Goal: Transaction & Acquisition: Purchase product/service

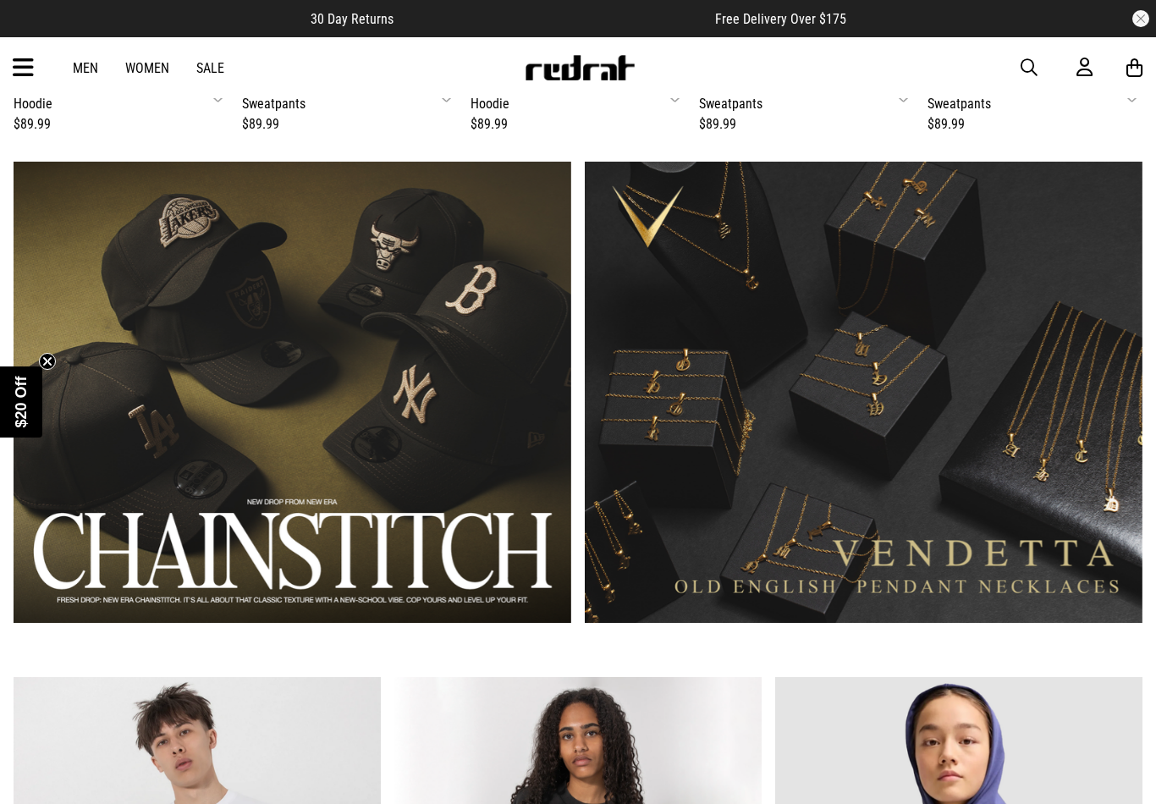
scroll to position [953, 0]
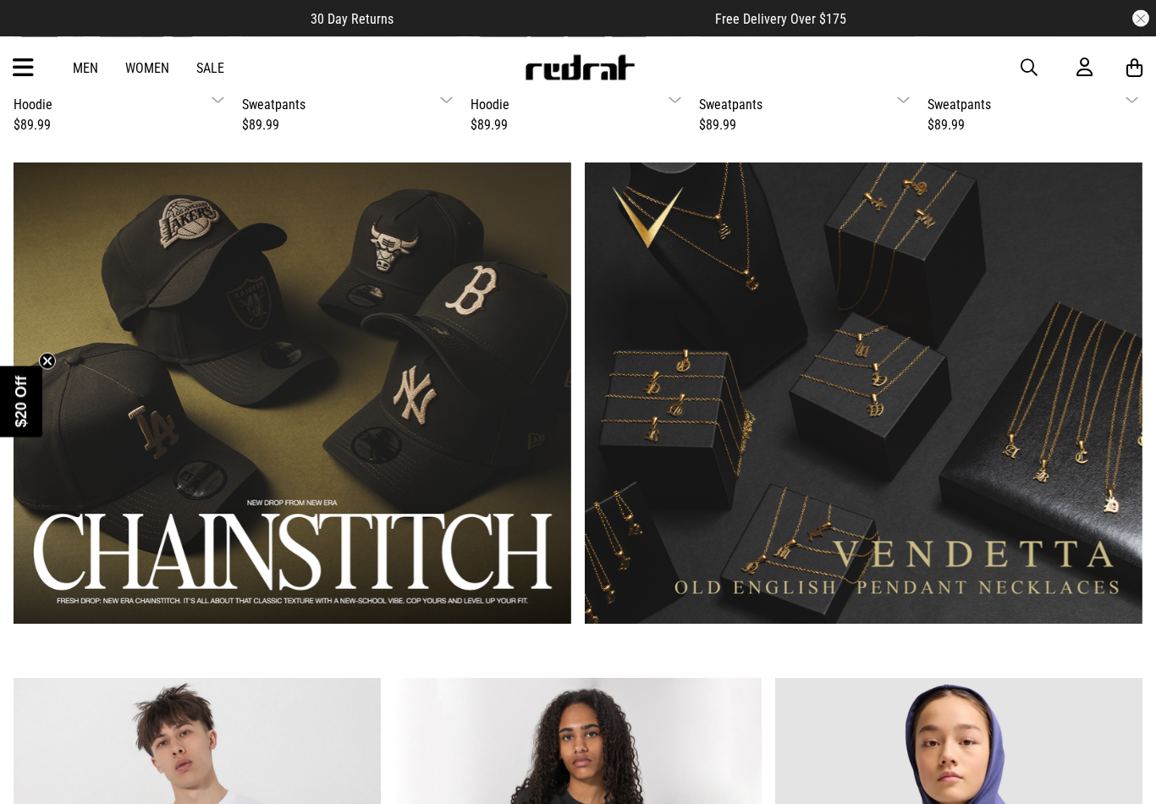
click at [208, 72] on link "Sale" at bounding box center [210, 68] width 28 height 16
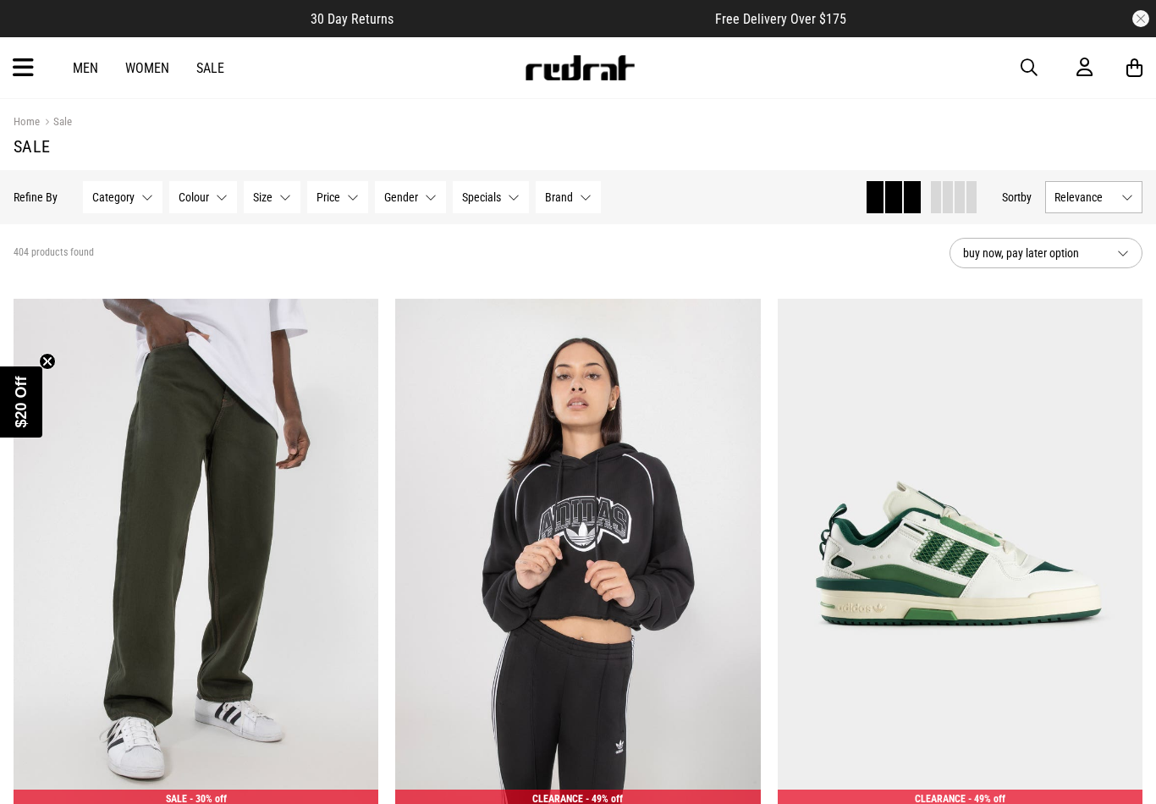
click at [1100, 186] on button "Relevance" at bounding box center [1093, 197] width 97 height 32
click at [1089, 301] on li "Price (Lowest)" at bounding box center [1094, 290] width 96 height 31
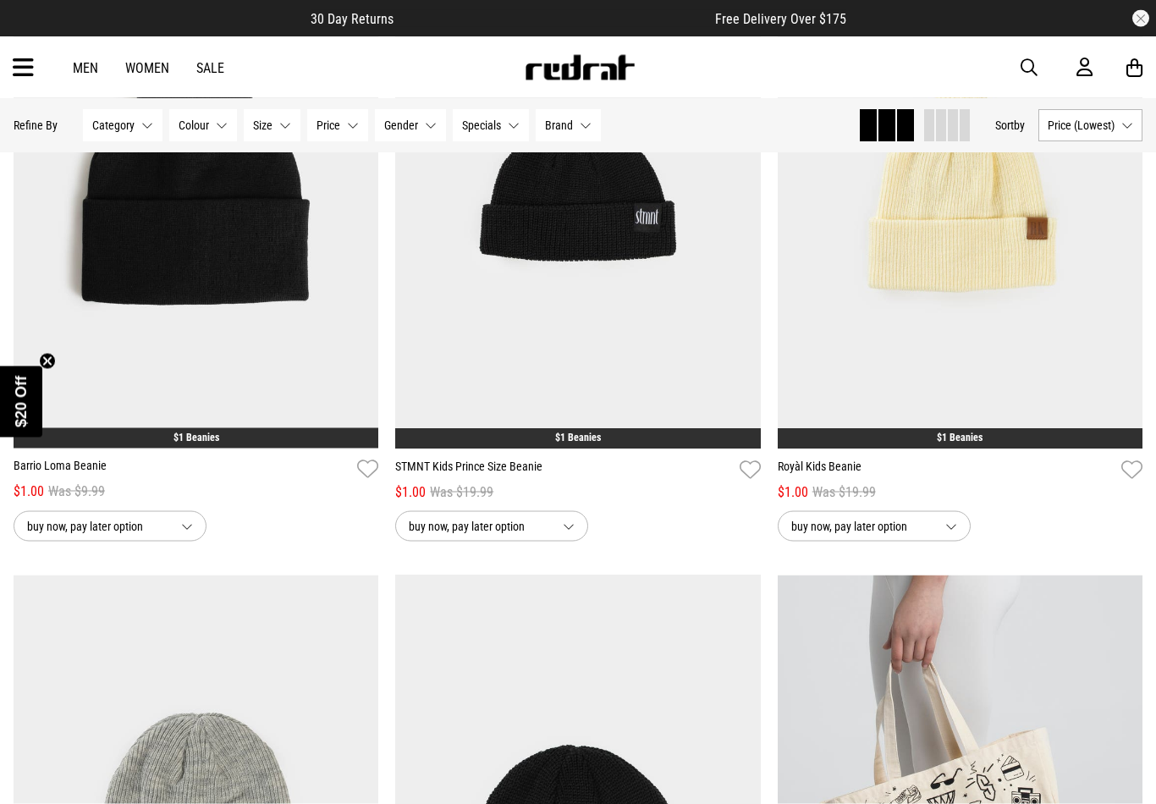
scroll to position [362, 0]
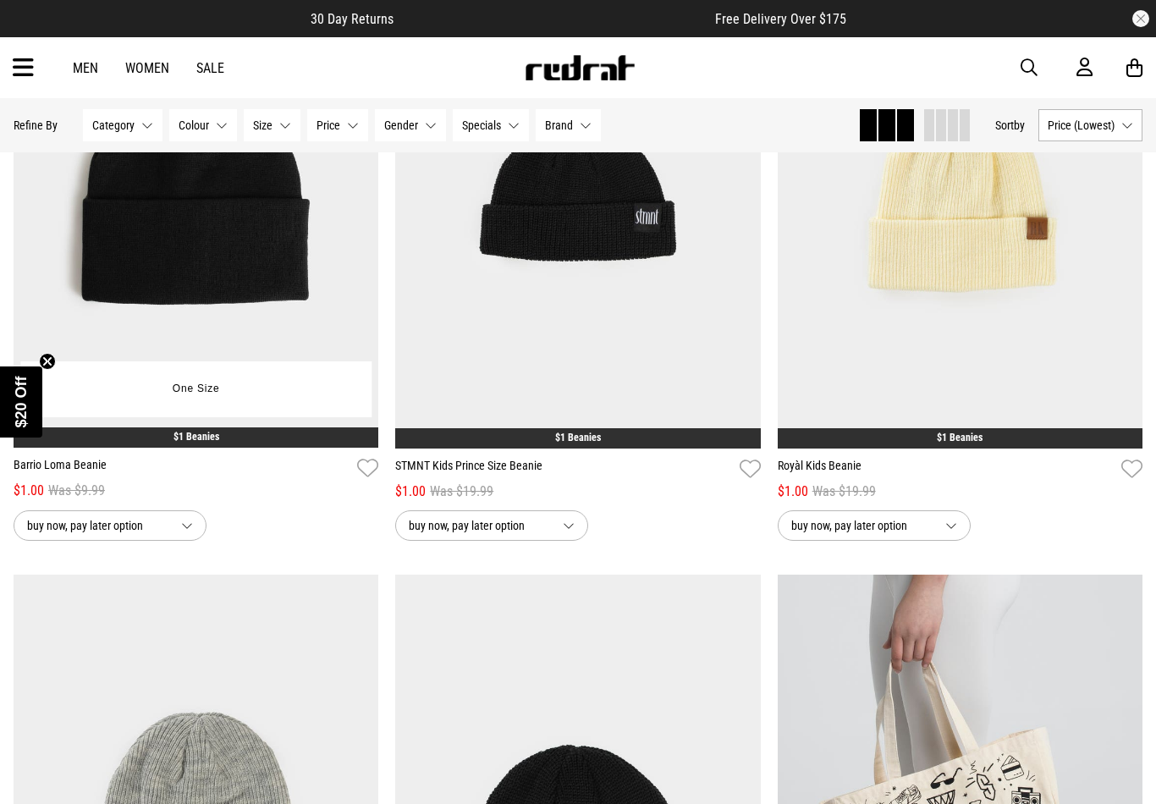
click at [149, 530] on span "buy now, pay later option" at bounding box center [97, 525] width 140 height 20
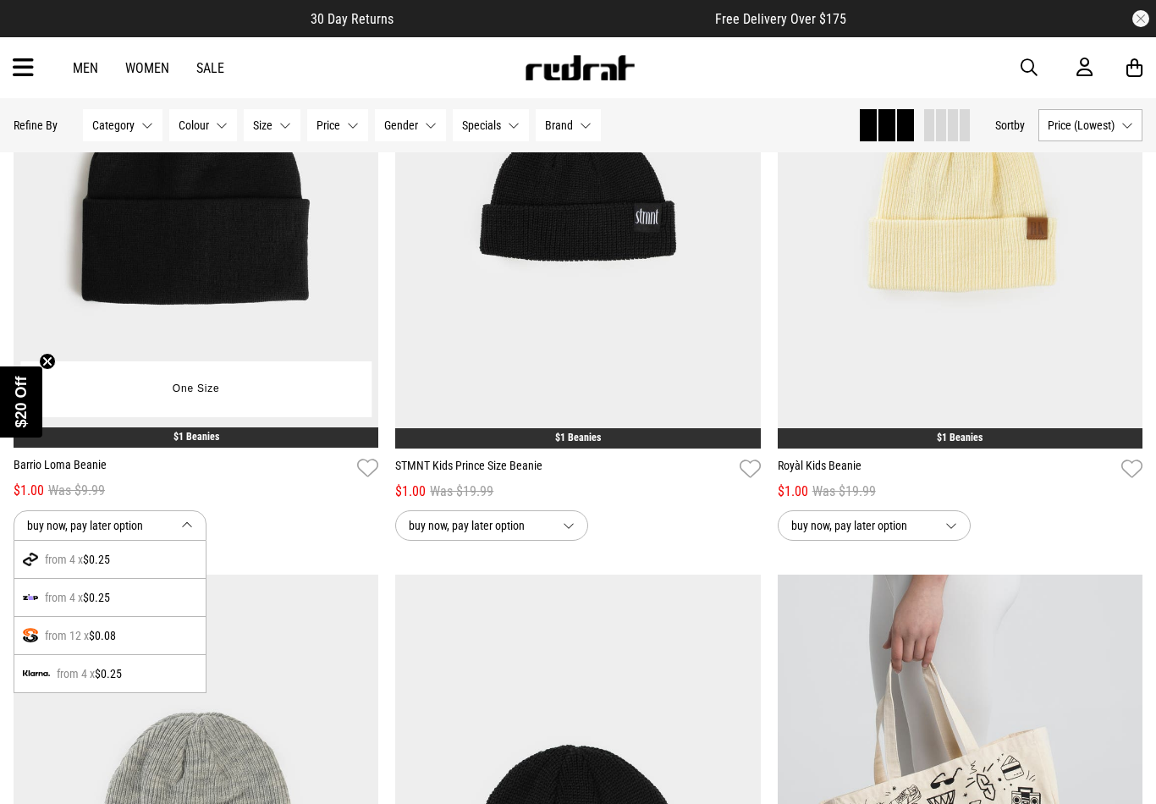
click at [310, 515] on div "buy now, pay later option from 4 x $0.25 from 4 x $0.25 from 12 x $0.08 from 4 …" at bounding box center [196, 525] width 365 height 30
click at [194, 527] on button "buy now, pay later option" at bounding box center [110, 525] width 193 height 30
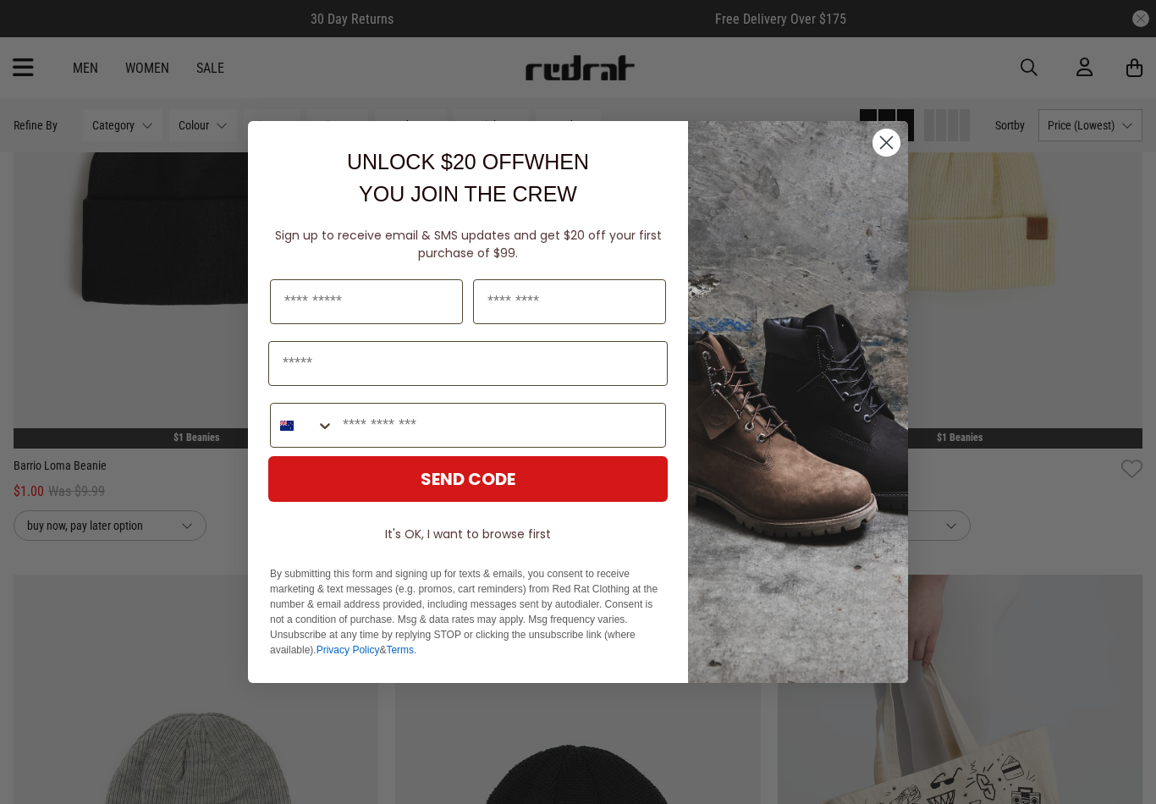
scroll to position [361, 0]
click at [883, 157] on circle "Close dialog" at bounding box center [886, 143] width 28 height 28
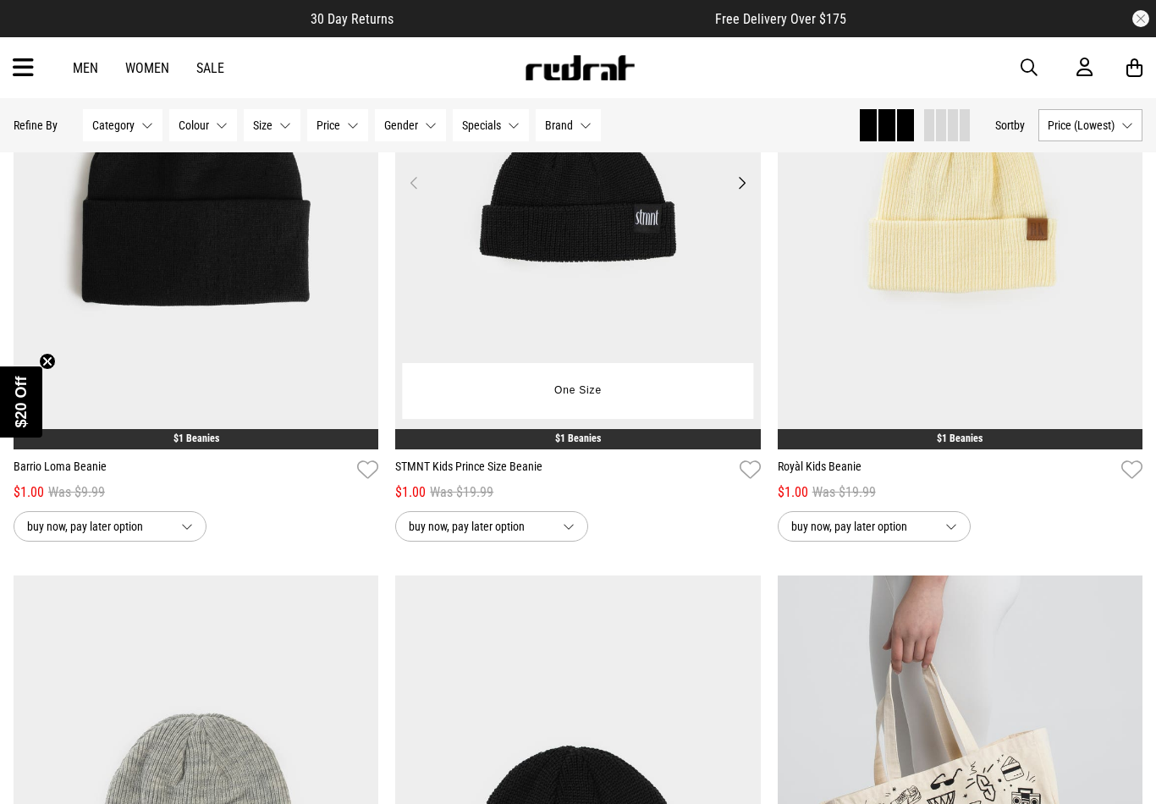
scroll to position [362, 0]
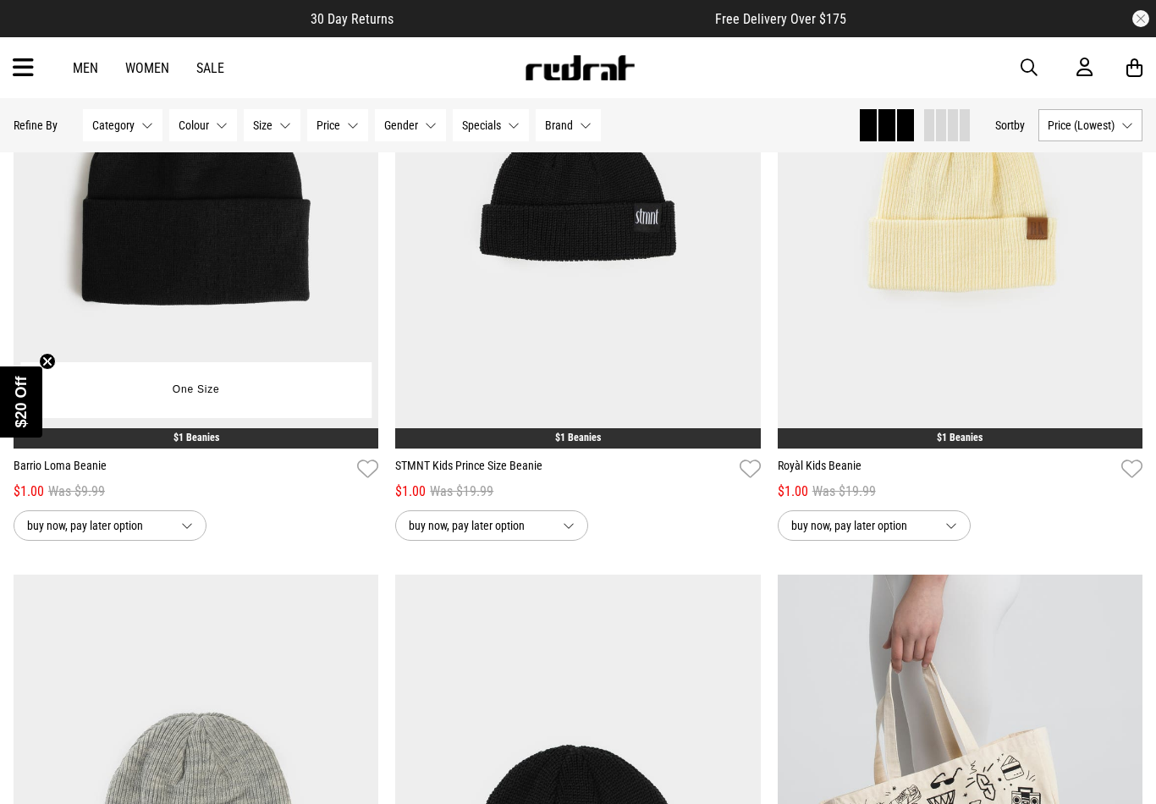
click at [218, 370] on div "One Size" at bounding box center [195, 390] width 351 height 56
click at [208, 393] on button "One Size" at bounding box center [196, 390] width 74 height 30
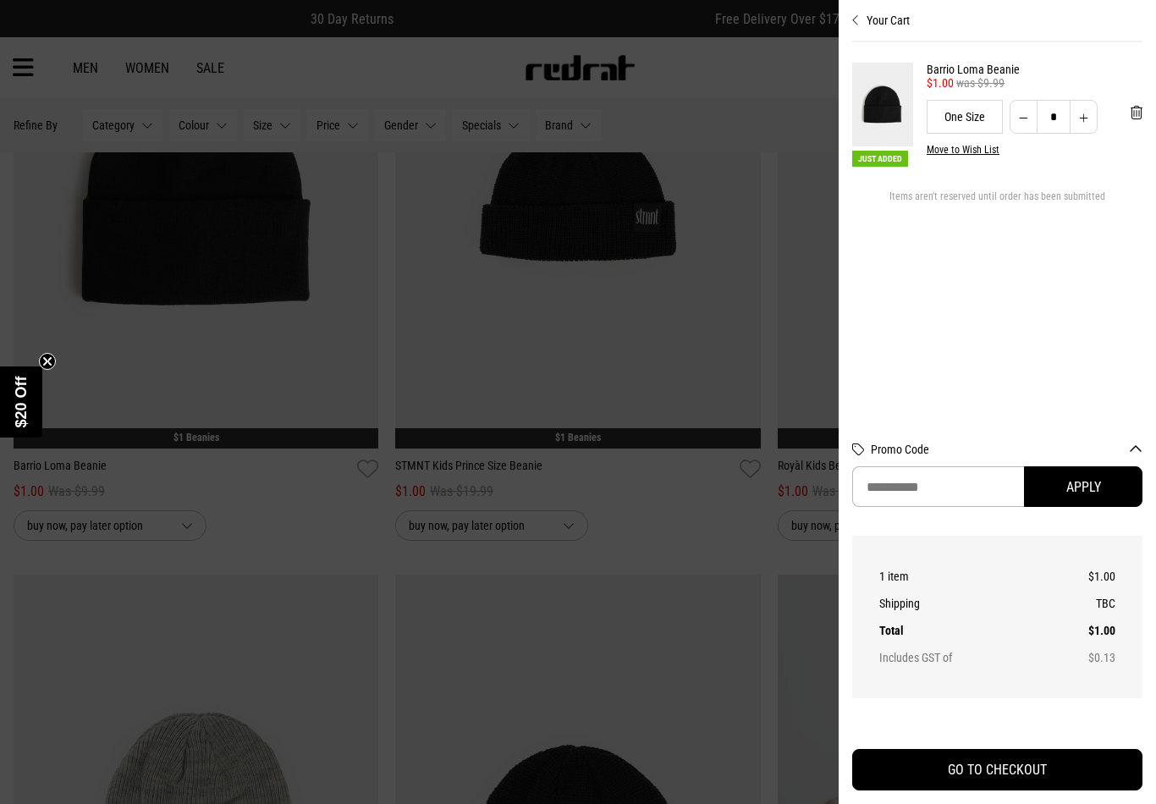
click at [579, 593] on div at bounding box center [578, 402] width 1156 height 804
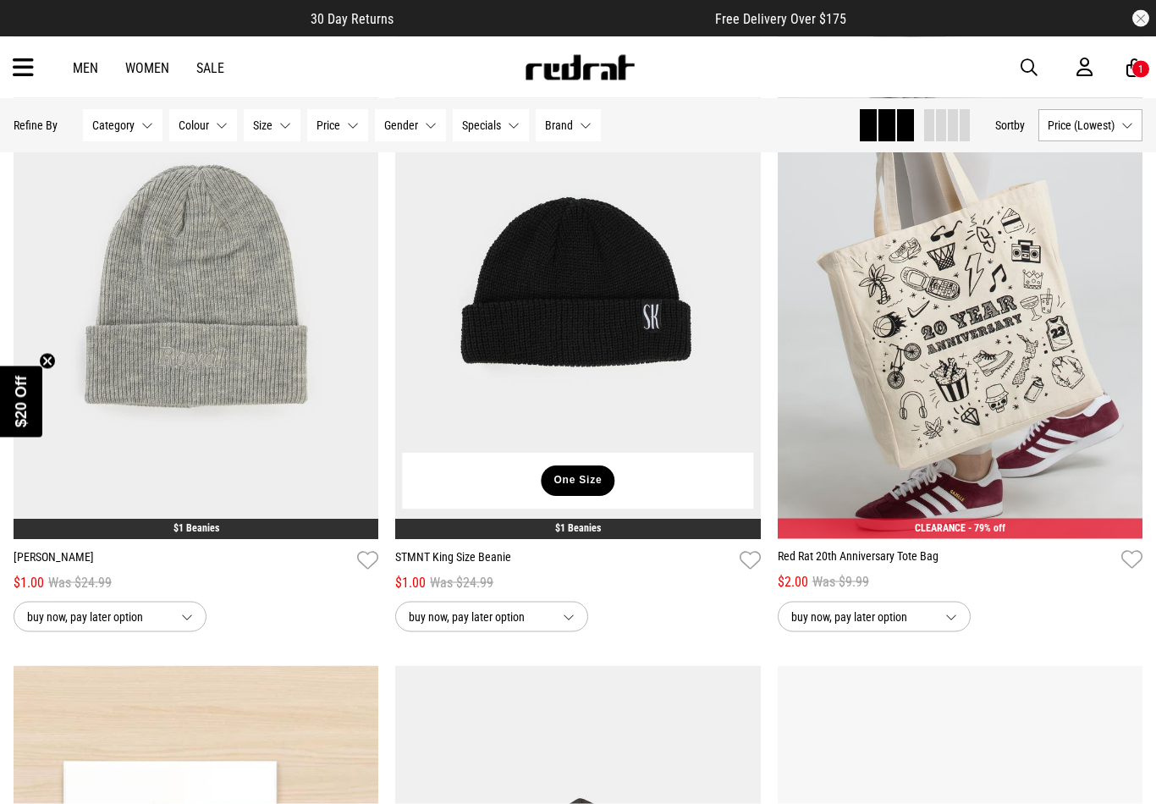
scroll to position [910, 0]
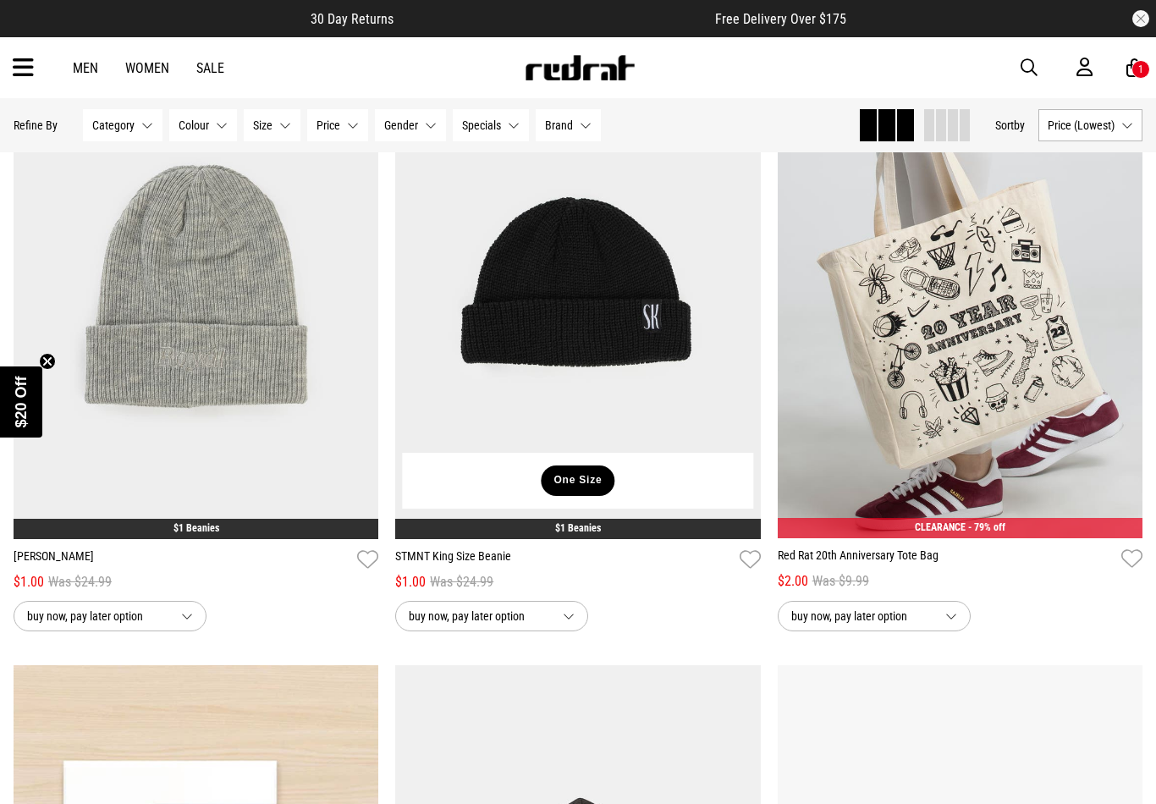
click at [614, 477] on li "One Size" at bounding box center [578, 480] width 74 height 30
click at [547, 484] on button "One Size" at bounding box center [578, 480] width 74 height 30
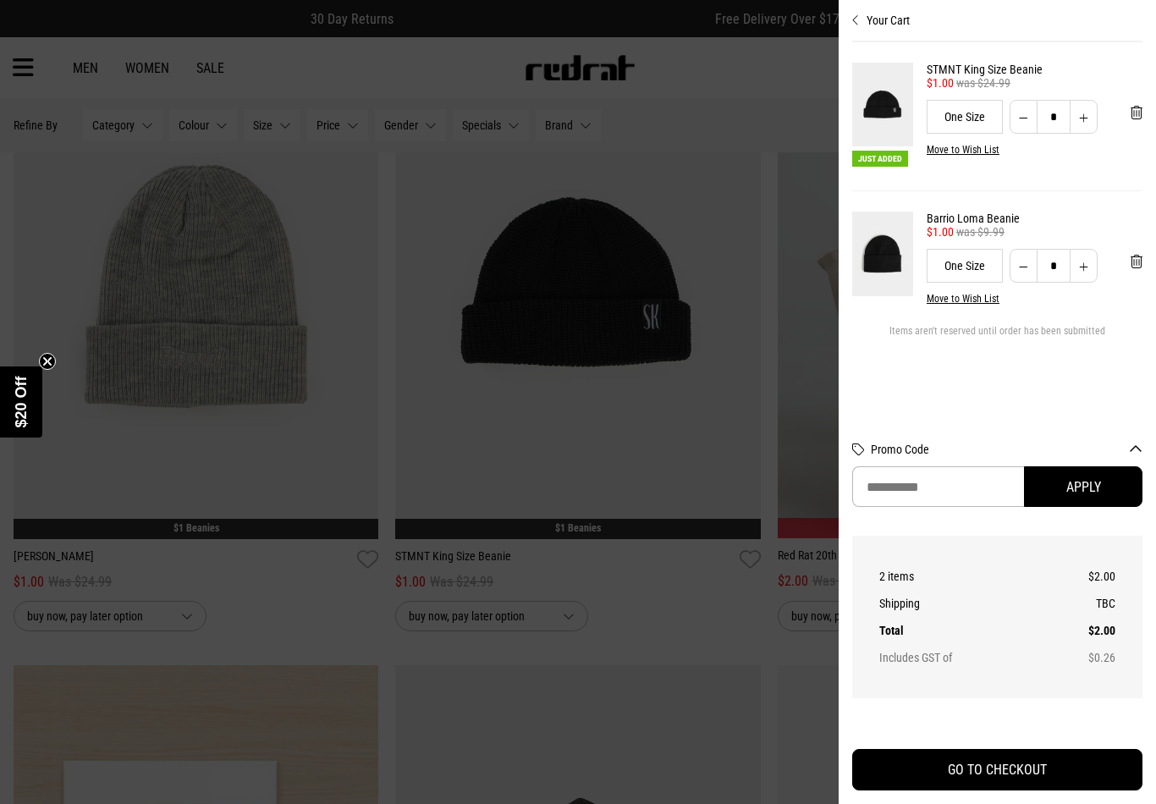
click at [607, 588] on div at bounding box center [578, 402] width 1156 height 804
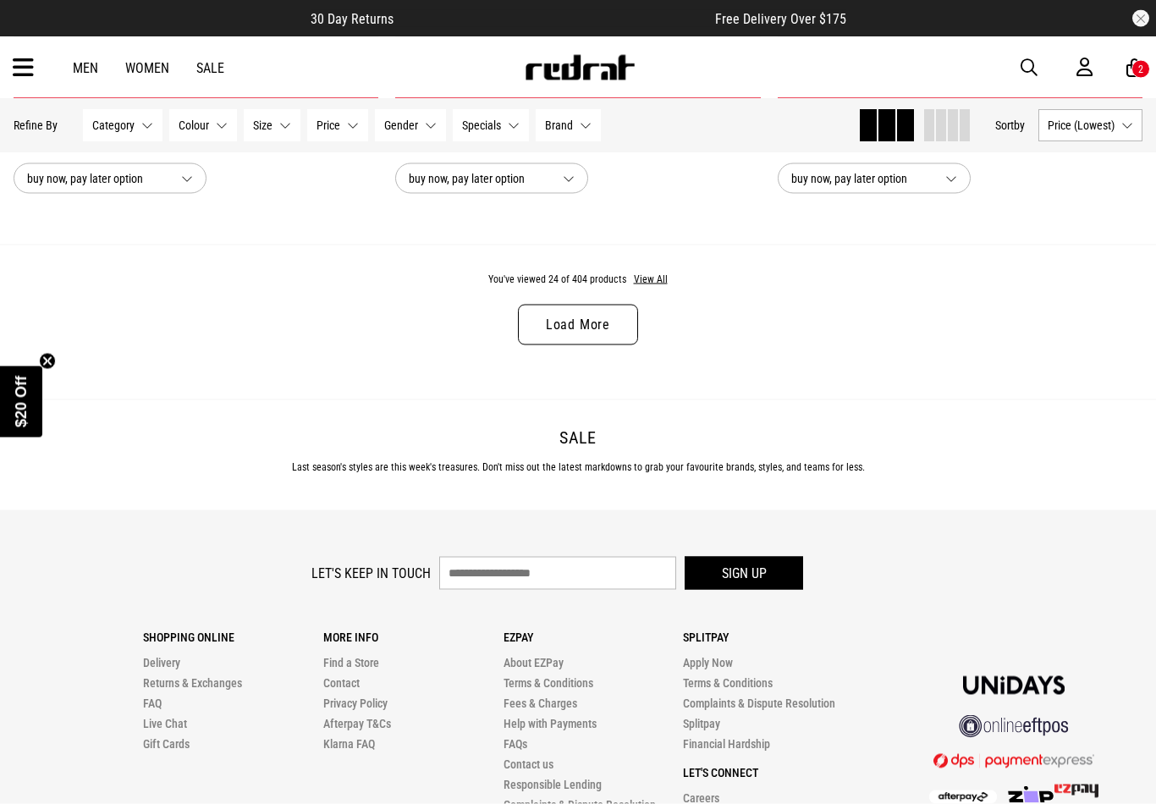
scroll to position [5174, 0]
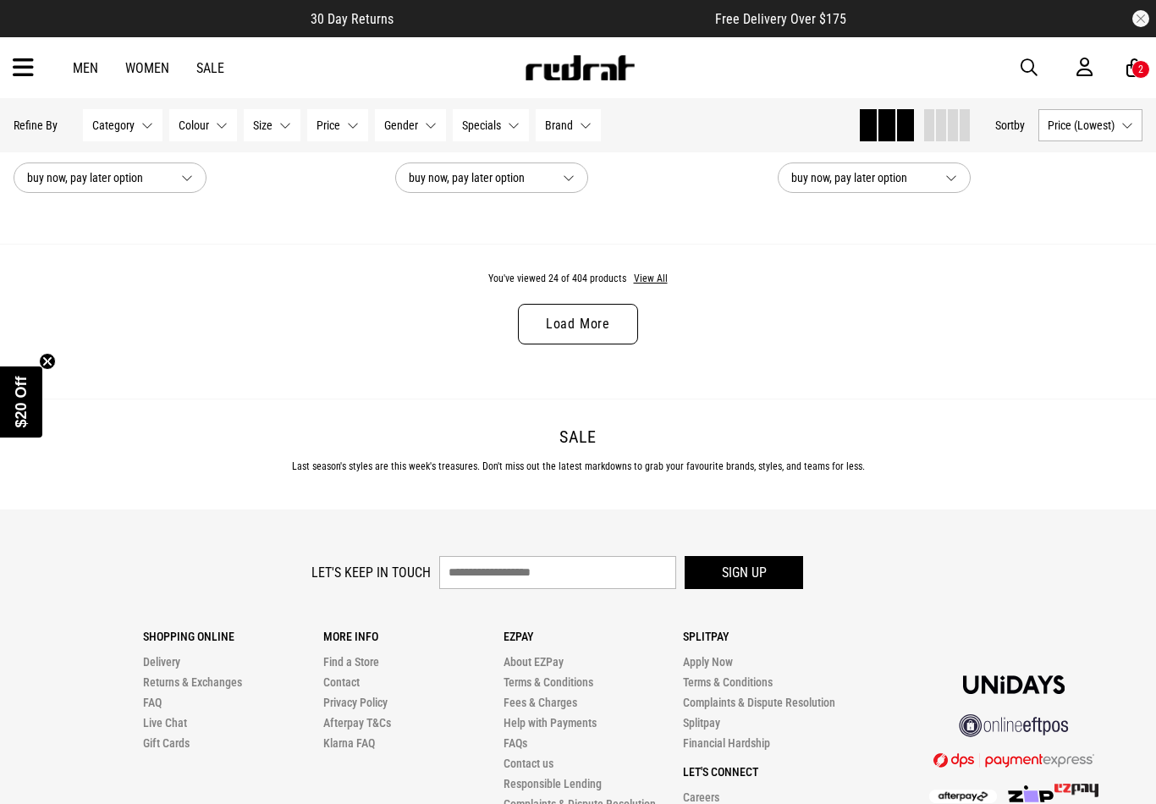
click at [658, 287] on button "View All" at bounding box center [651, 279] width 36 height 15
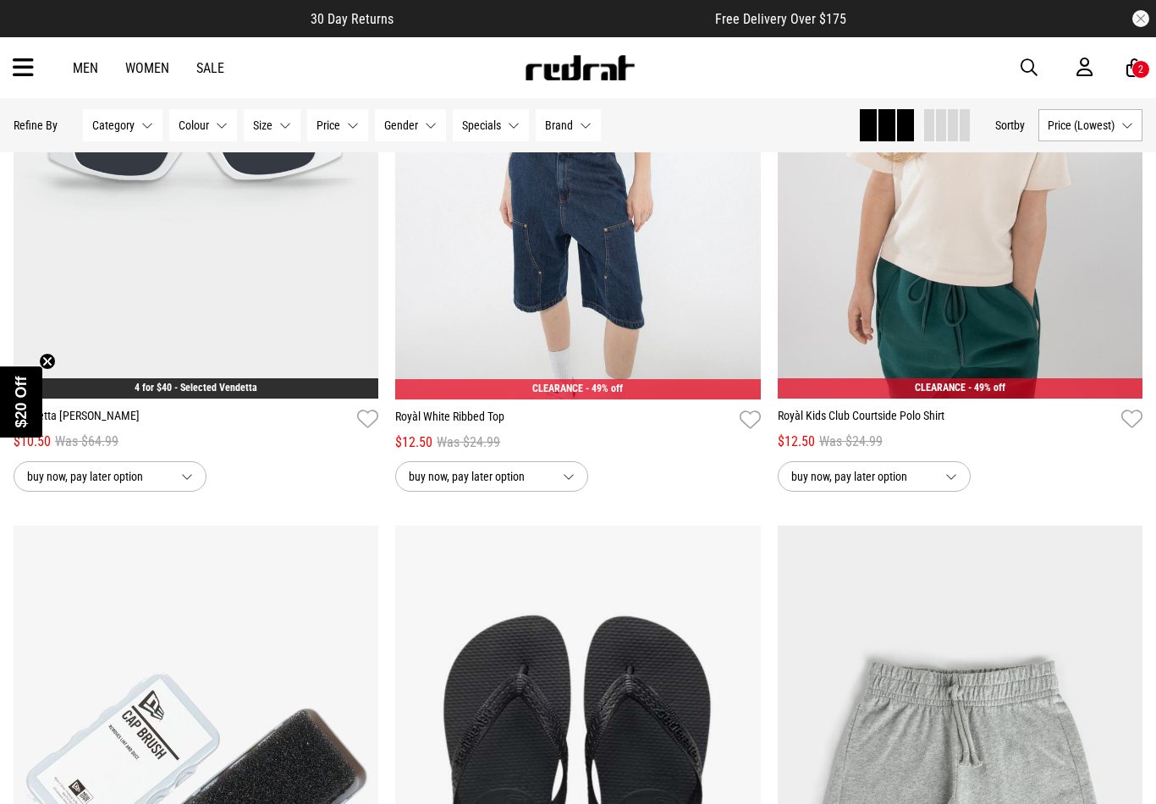
scroll to position [12361, 0]
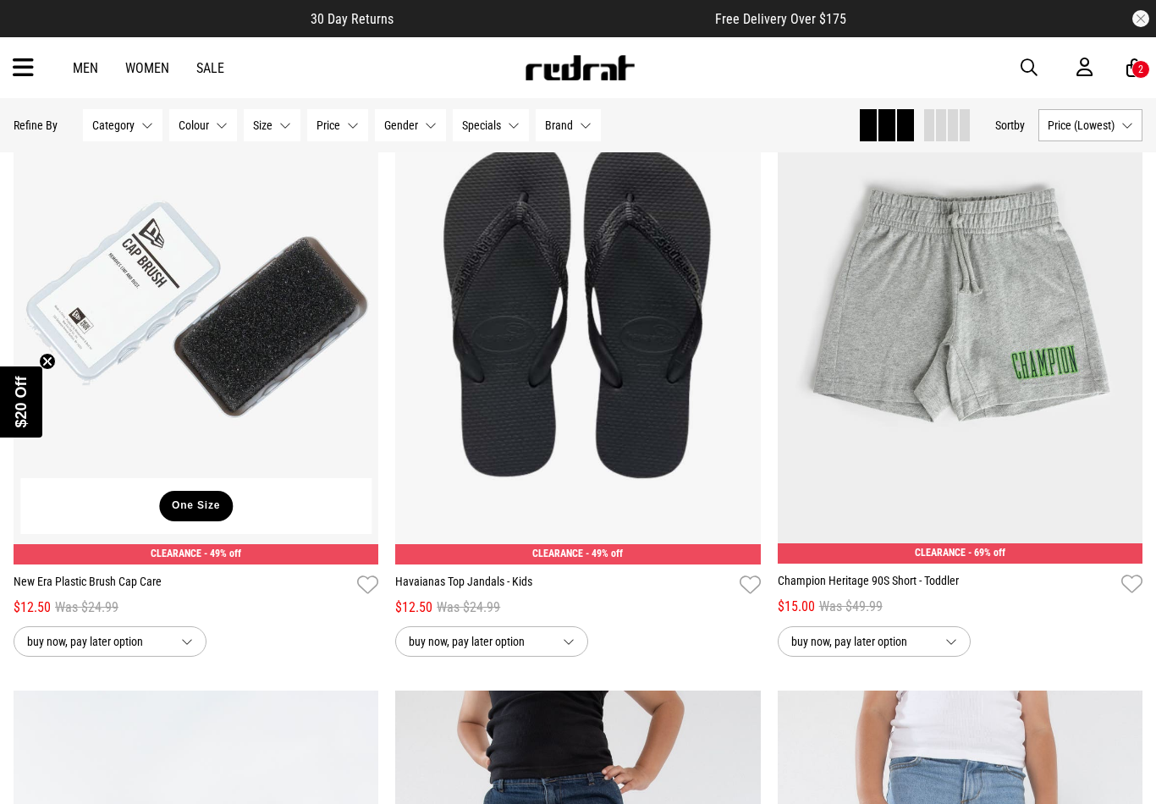
click at [217, 521] on button "One Size" at bounding box center [196, 506] width 74 height 30
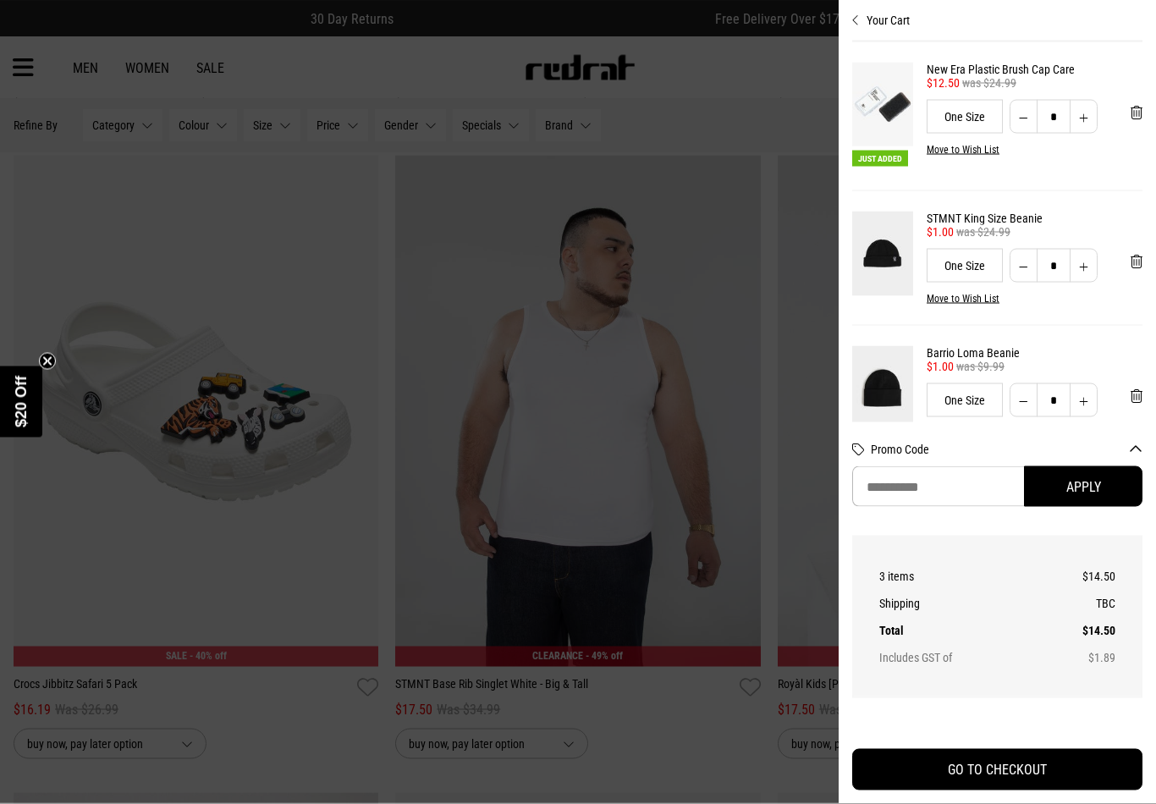
scroll to position [14171, 0]
click at [854, 24] on icon "Close cart preview" at bounding box center [856, 21] width 8 height 14
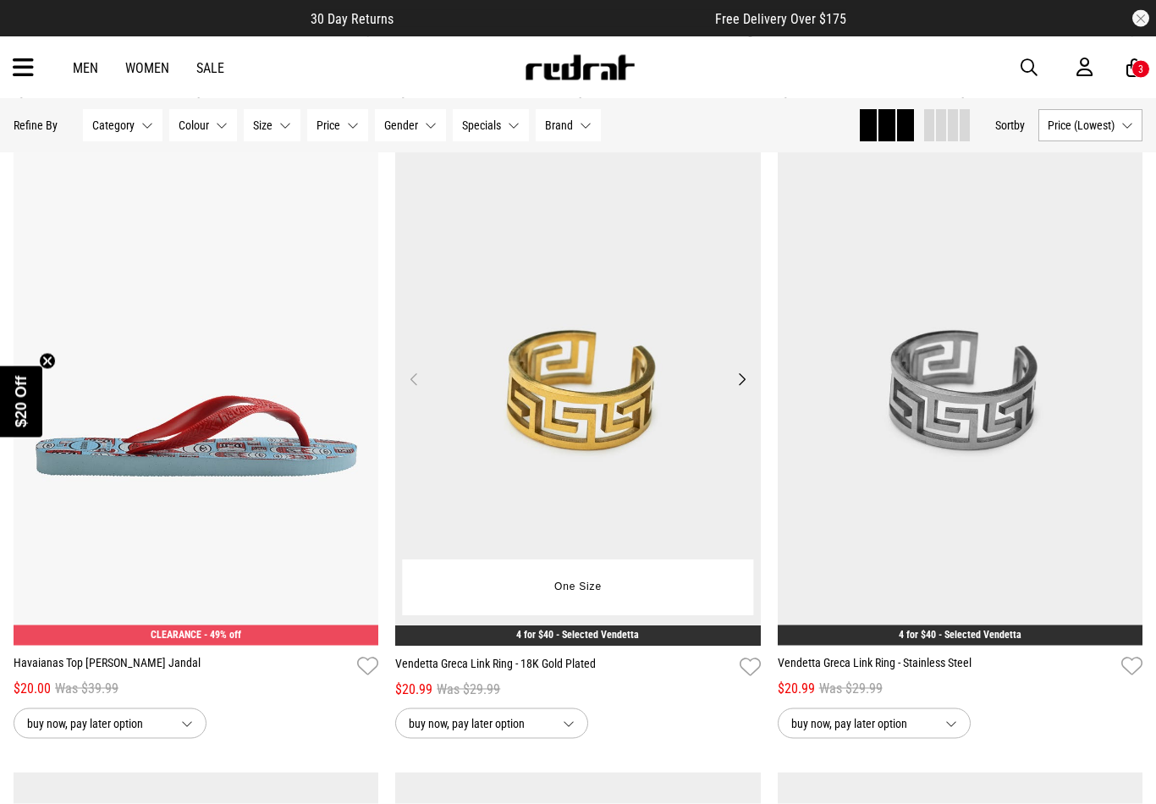
scroll to position [17412, 0]
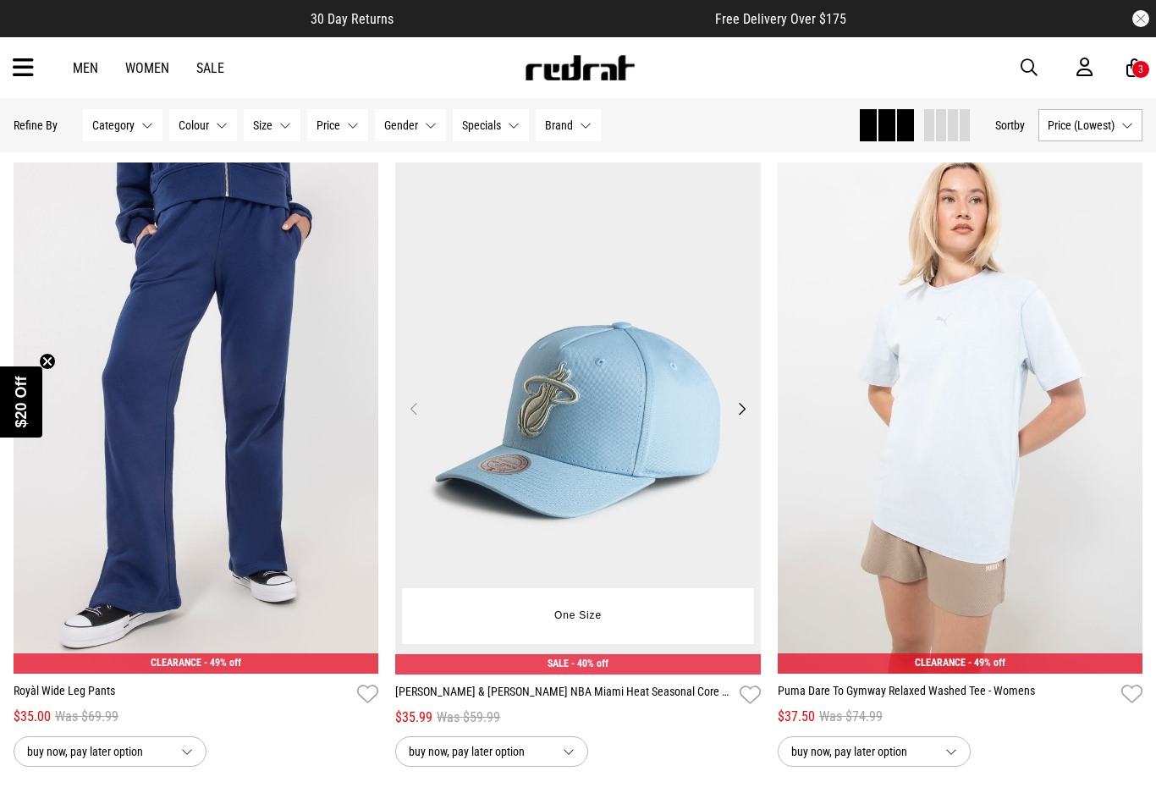
scroll to position [35280, 0]
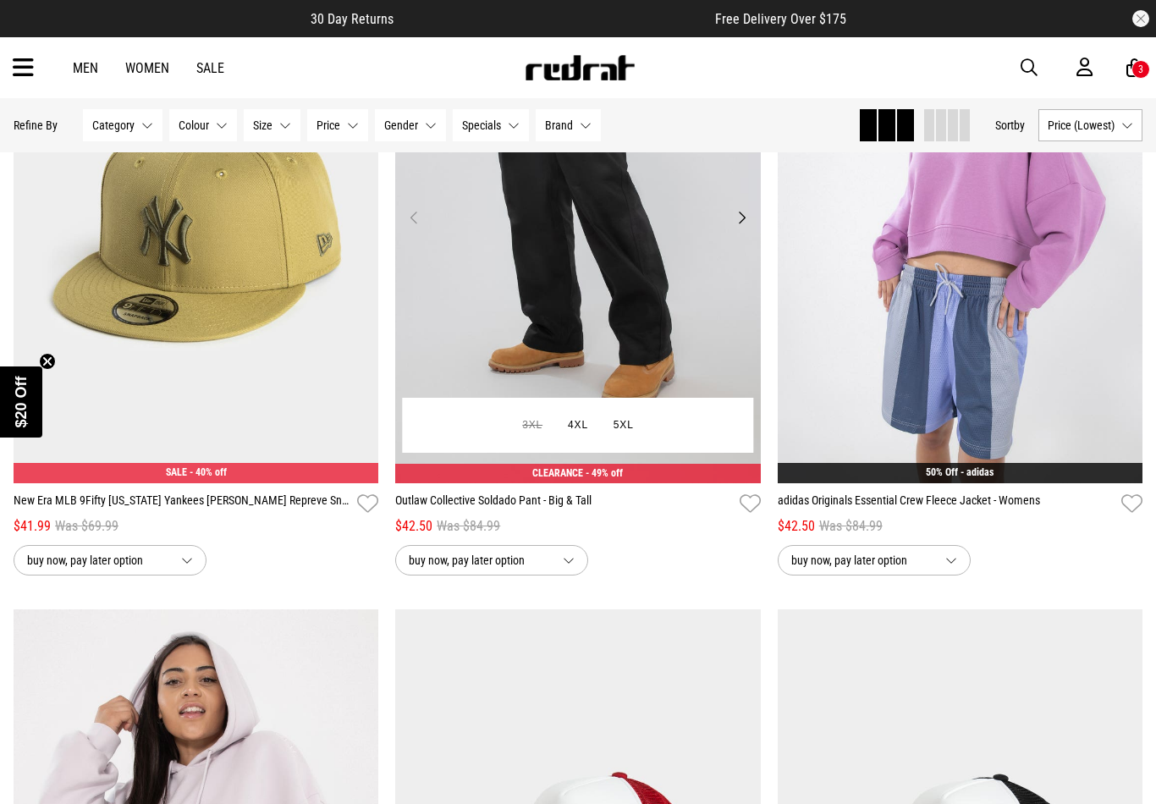
scroll to position [43695, 0]
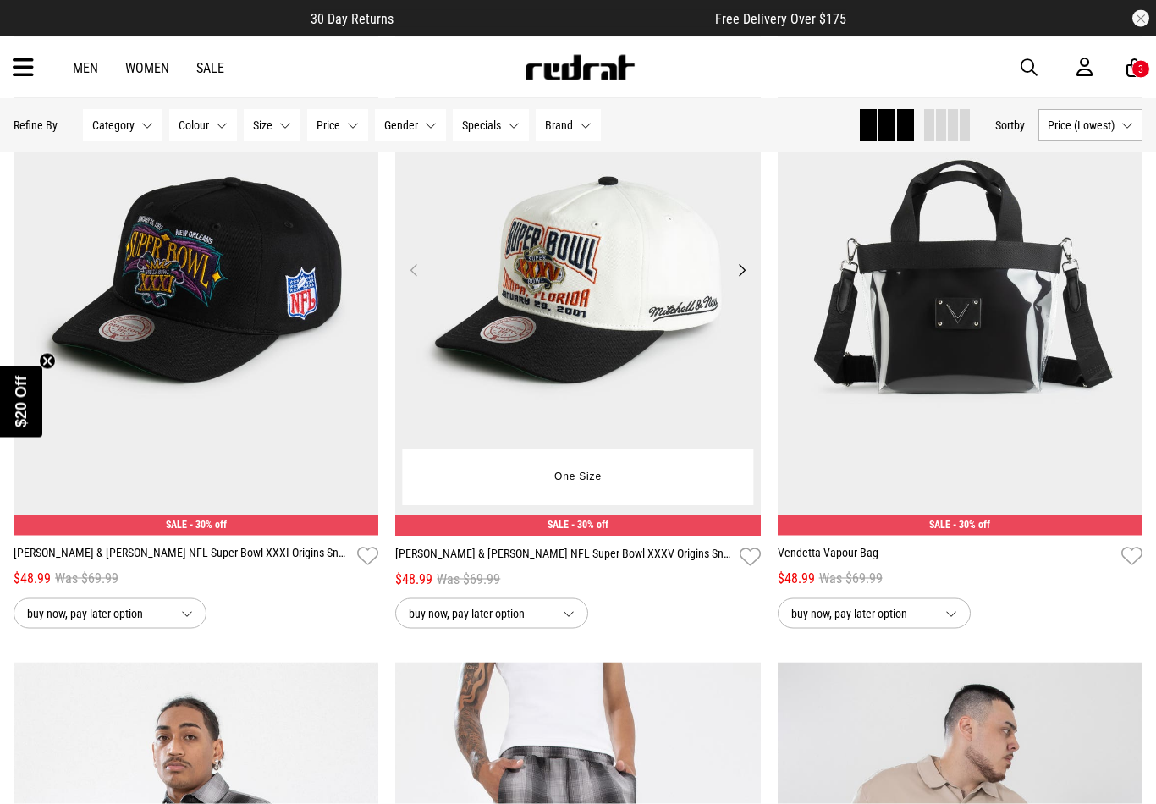
scroll to position [48109, 0]
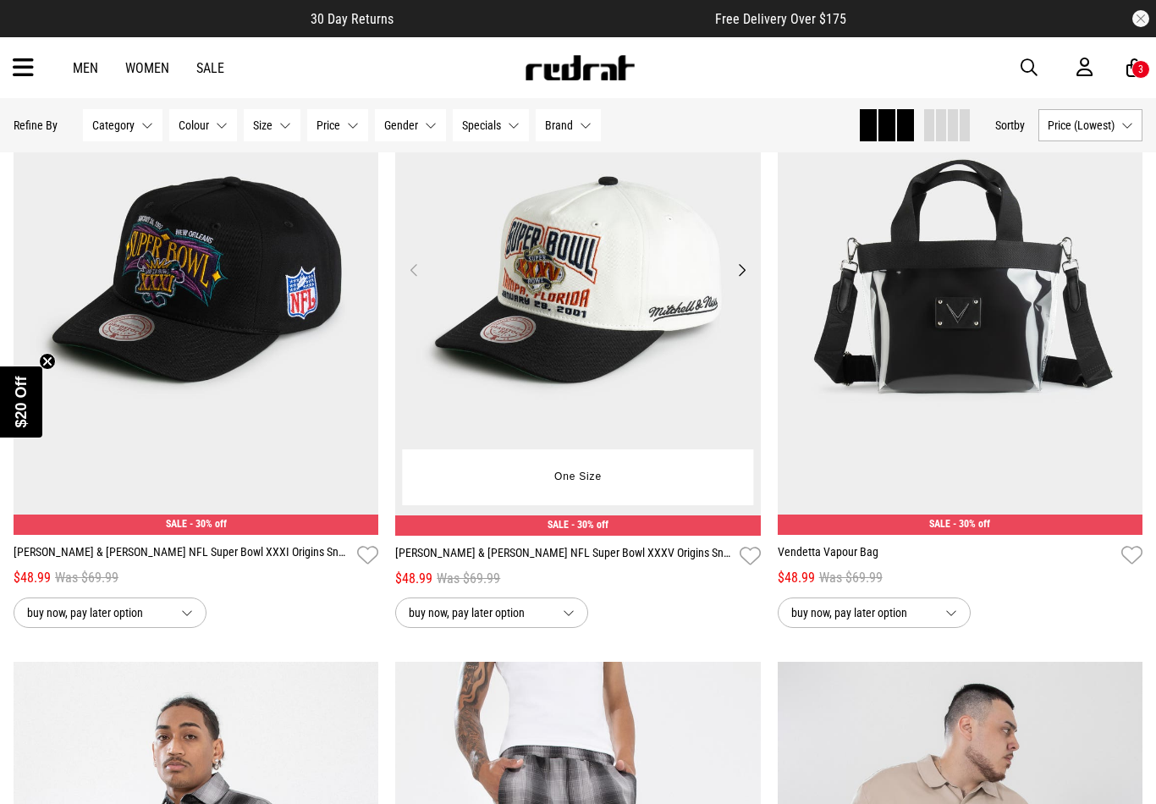
click at [418, 280] on button "Previous" at bounding box center [414, 270] width 21 height 20
click at [536, 505] on div "One Size" at bounding box center [577, 477] width 351 height 56
click at [569, 492] on button "One Size" at bounding box center [578, 477] width 74 height 30
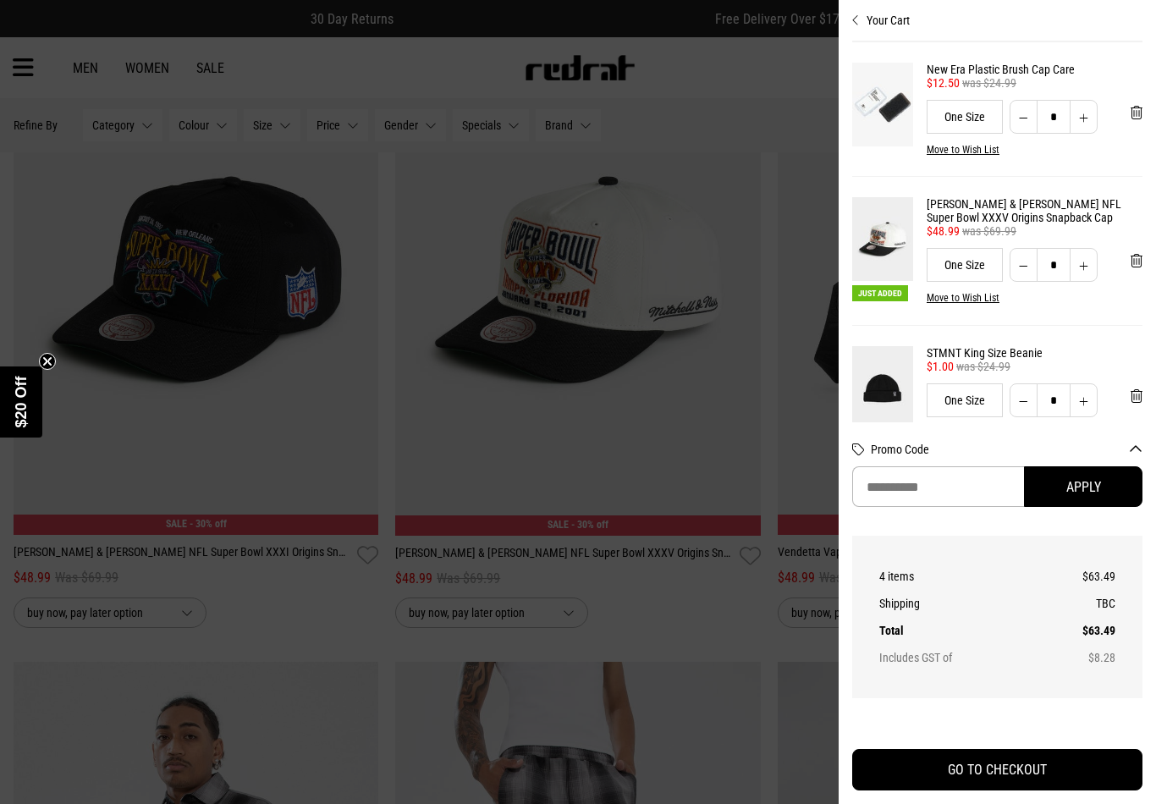
click at [689, 289] on div at bounding box center [578, 402] width 1156 height 804
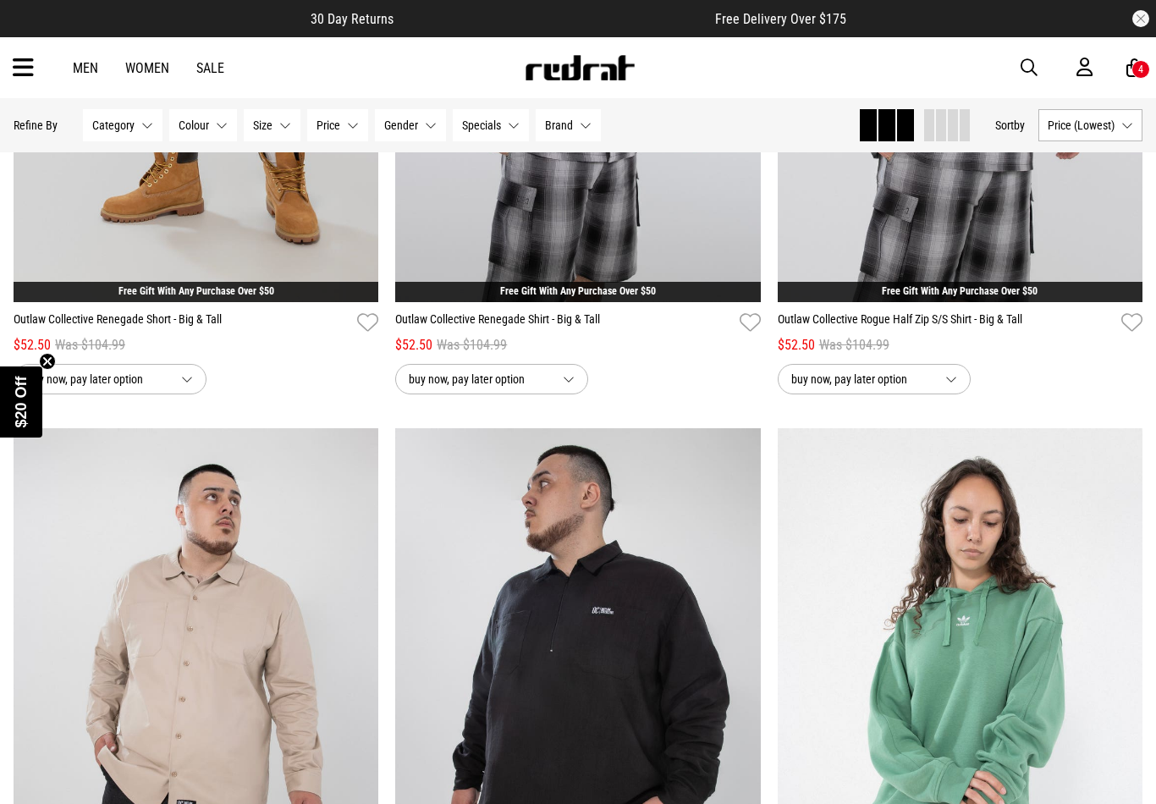
scroll to position [53800, 0]
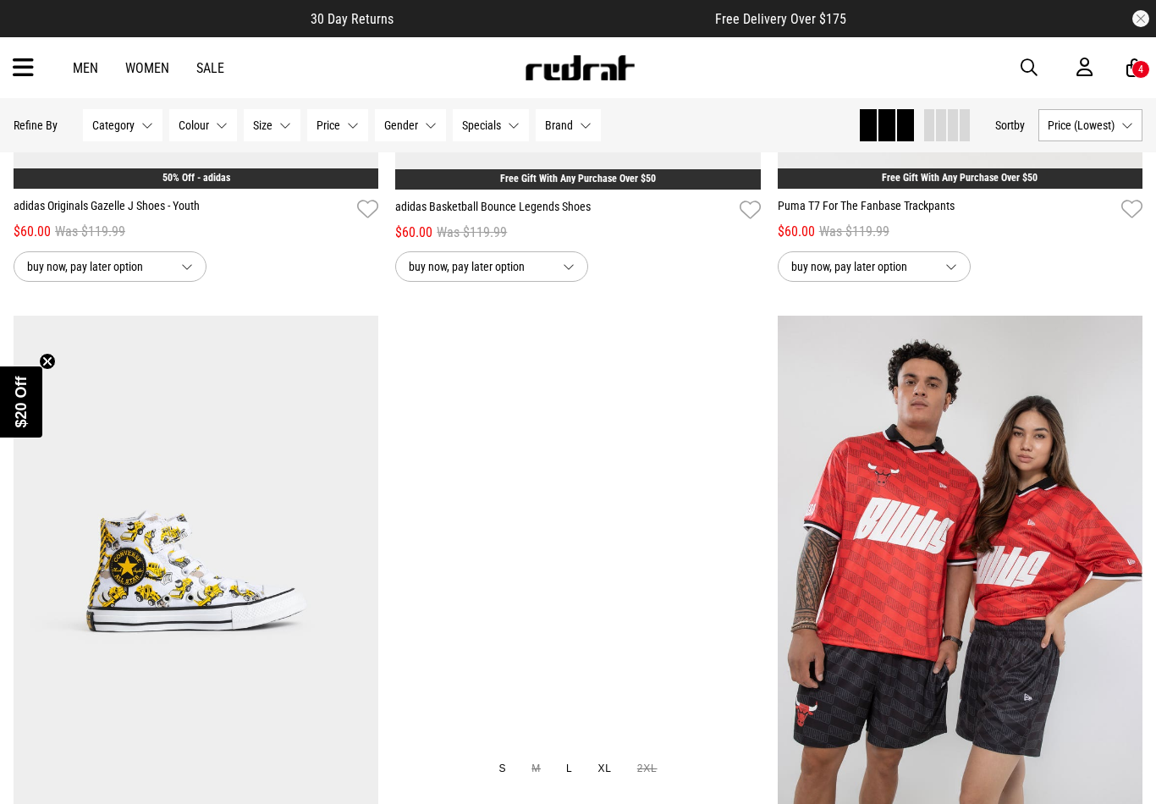
scroll to position [58767, 0]
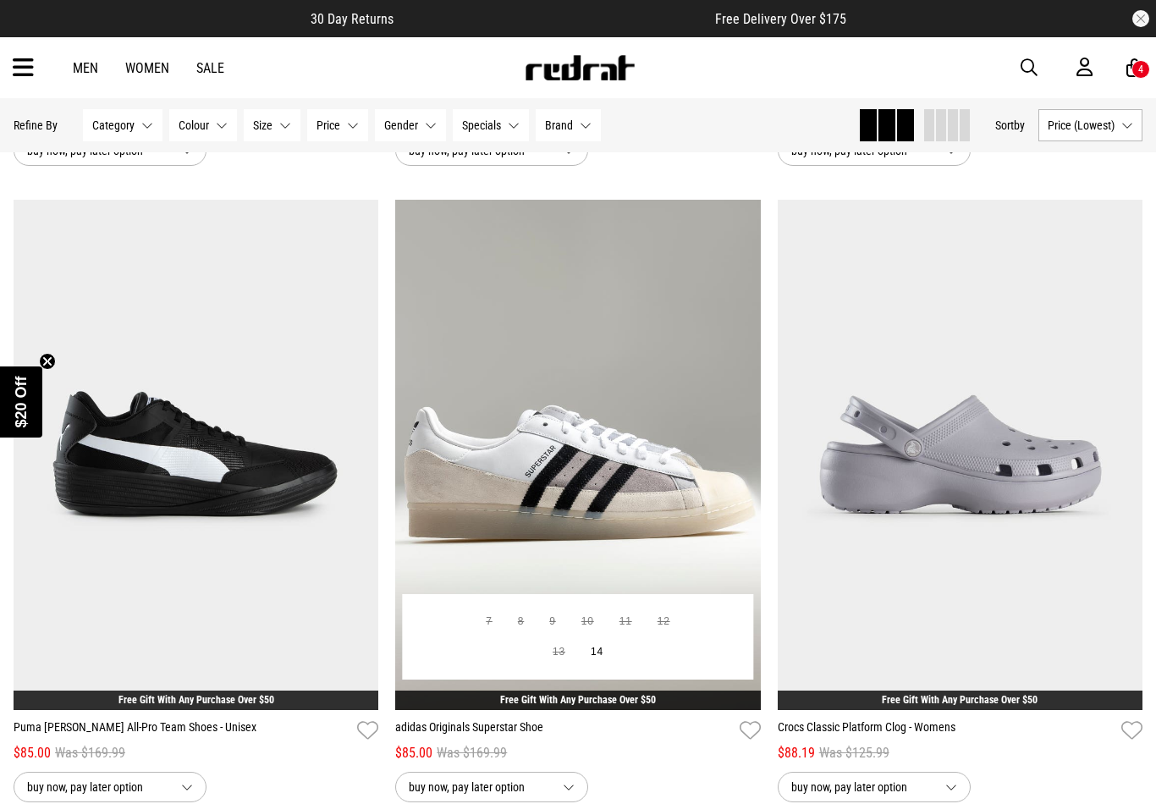
scroll to position [69304, 0]
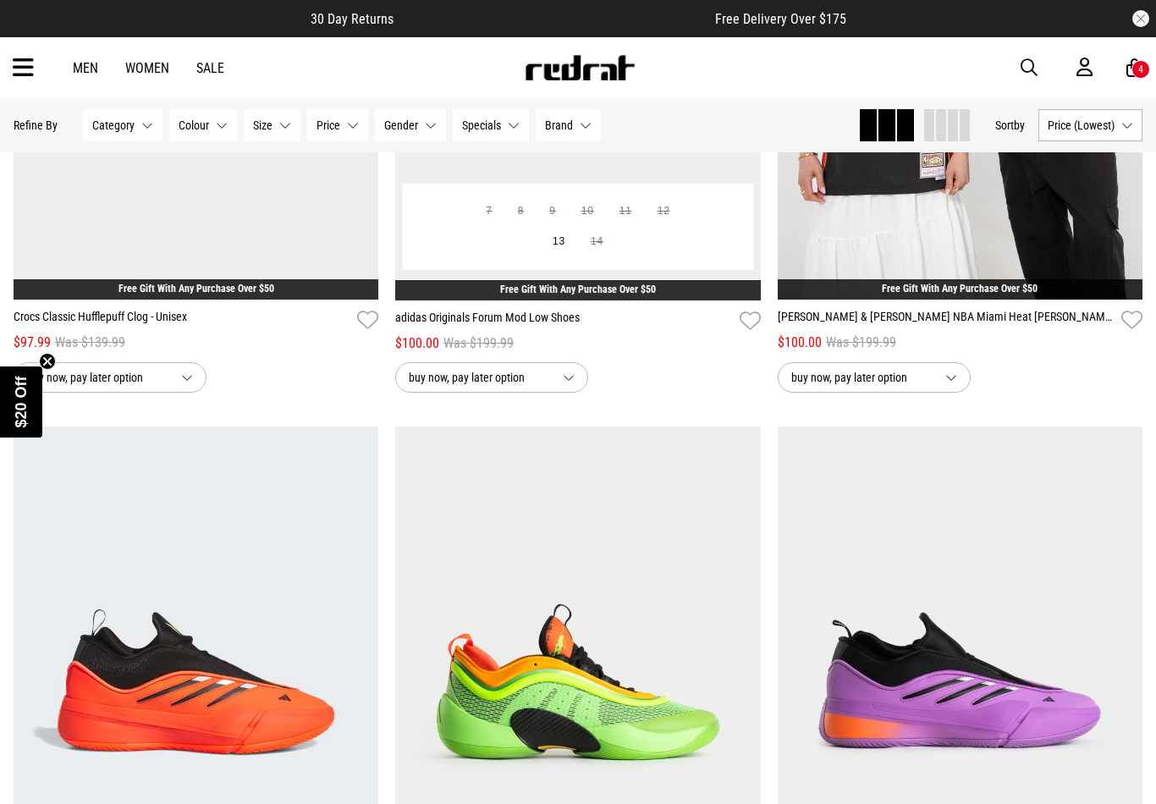
scroll to position [78325, 0]
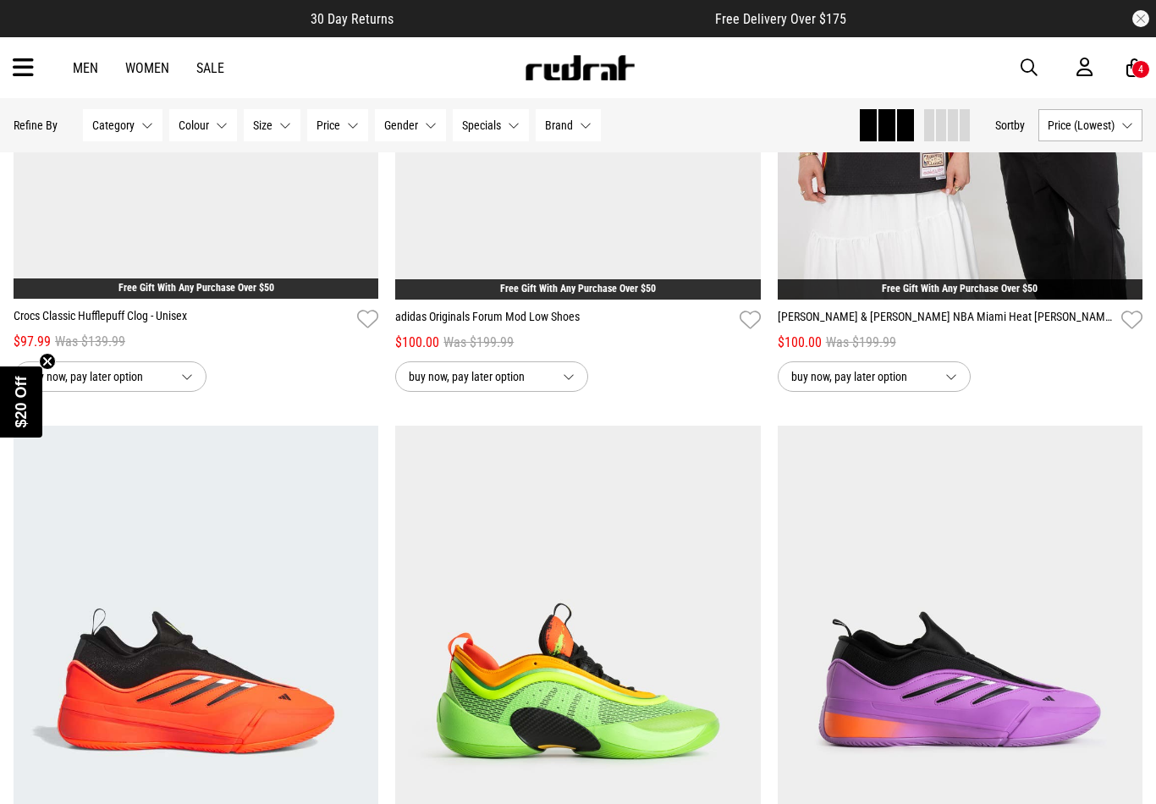
click at [1135, 64] on div "4" at bounding box center [1140, 69] width 19 height 19
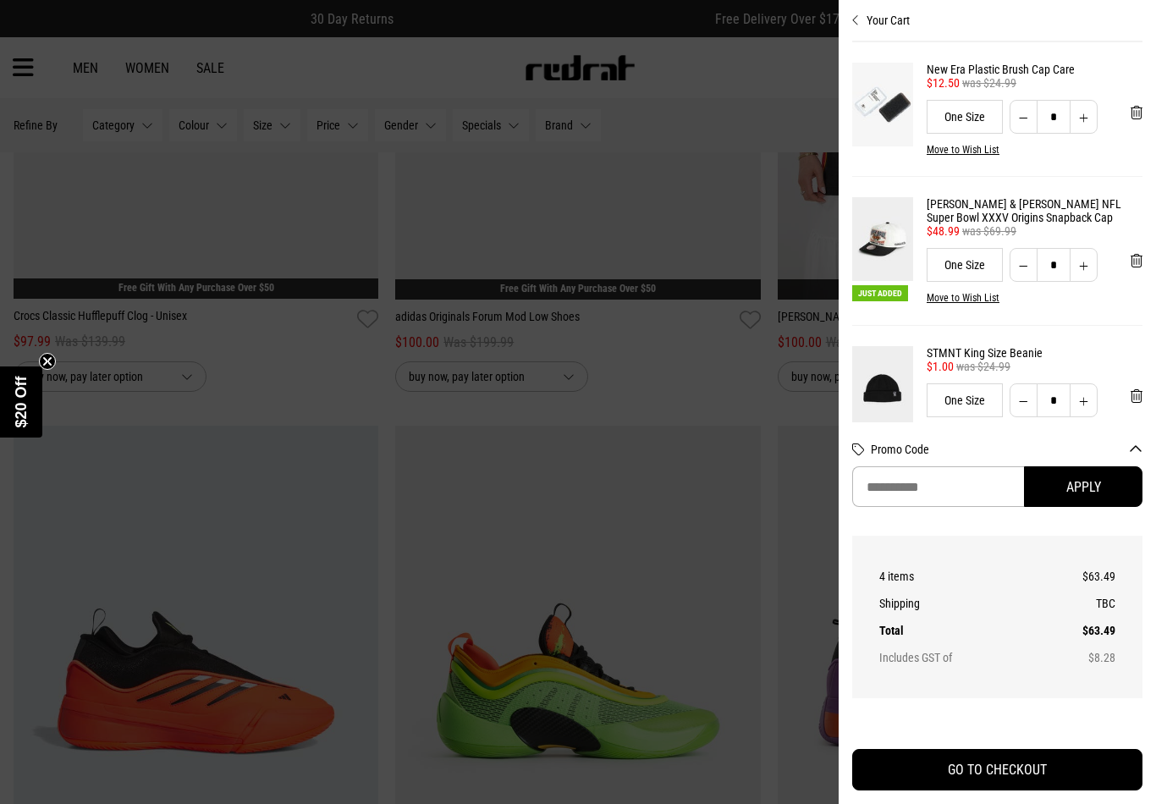
click at [876, 255] on img at bounding box center [882, 239] width 61 height 84
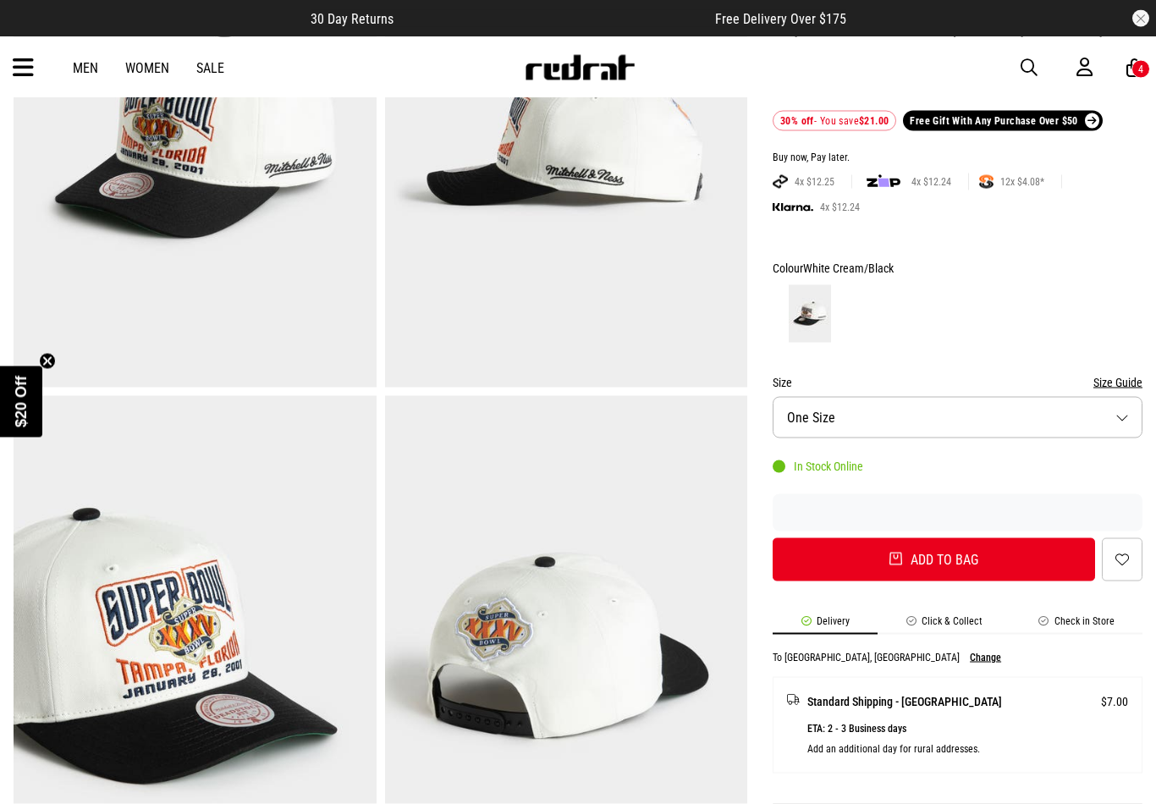
scroll to position [269, 0]
click at [311, 206] on img at bounding box center [195, 137] width 363 height 500
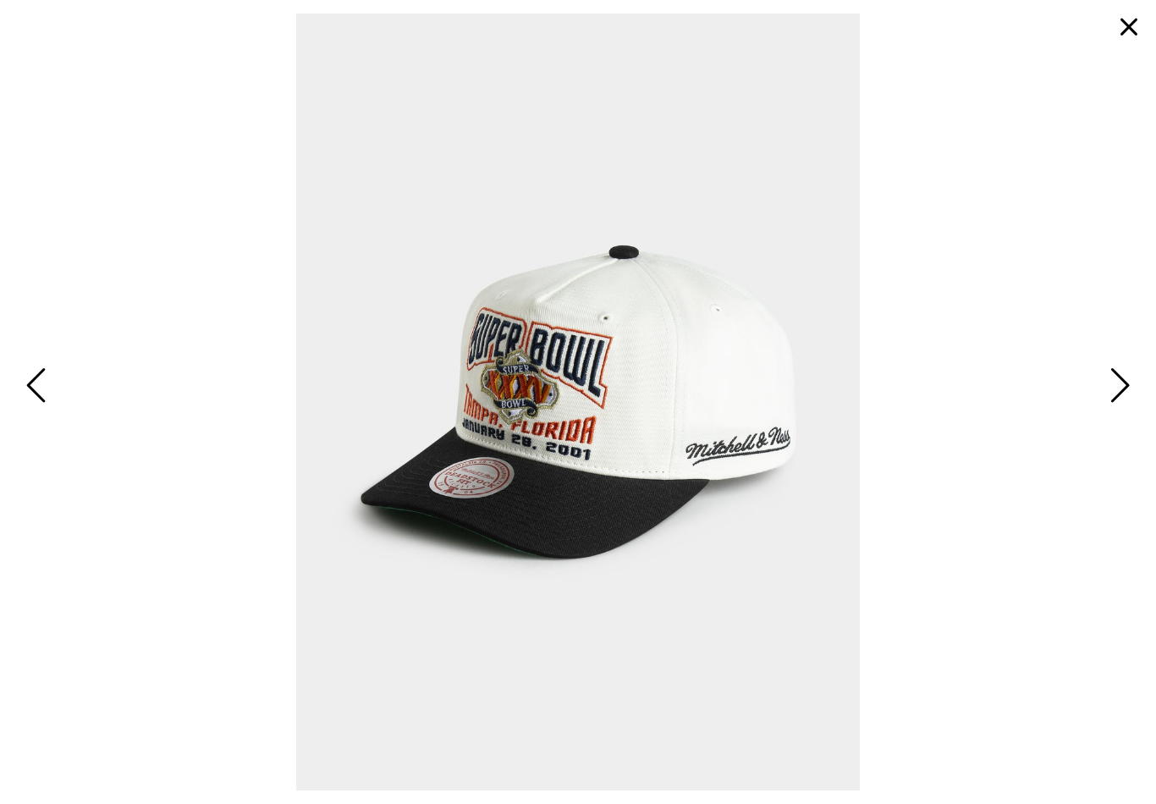
click at [1124, 410] on span "Next" at bounding box center [1117, 386] width 26 height 49
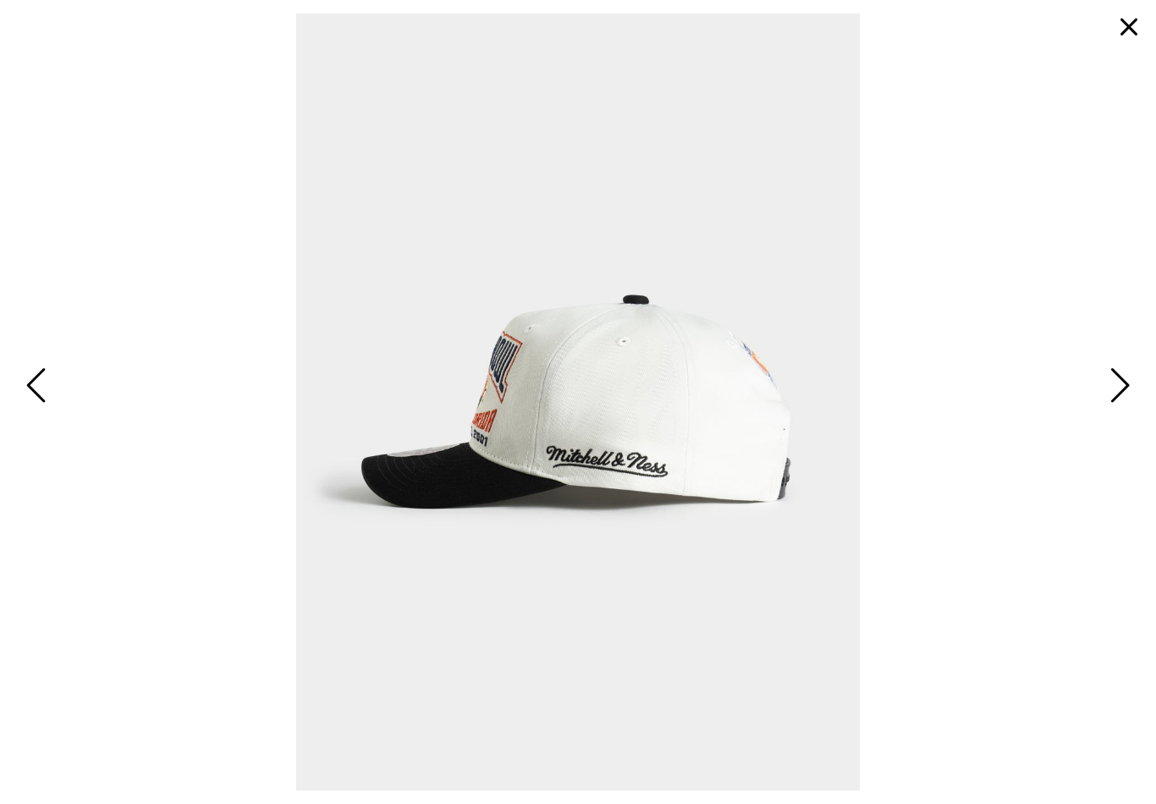
click at [1124, 410] on span "Next" at bounding box center [1117, 386] width 26 height 49
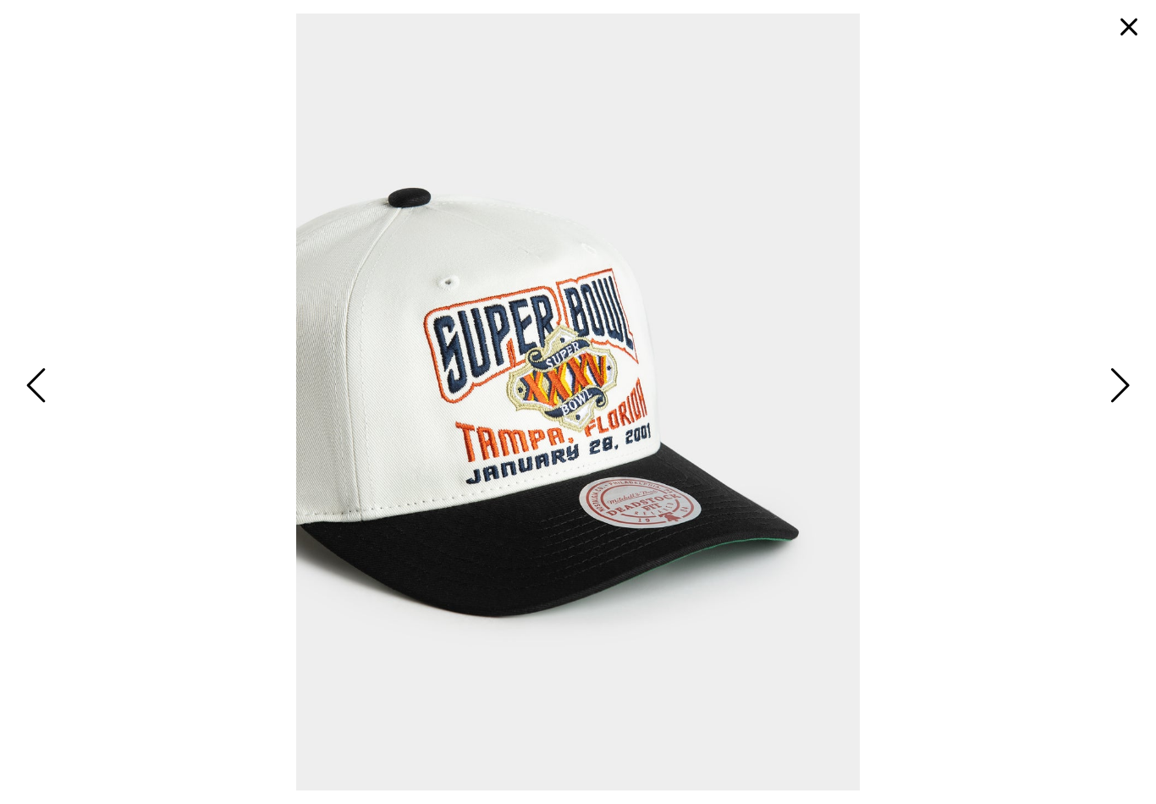
click at [1124, 410] on span "Next" at bounding box center [1117, 386] width 26 height 49
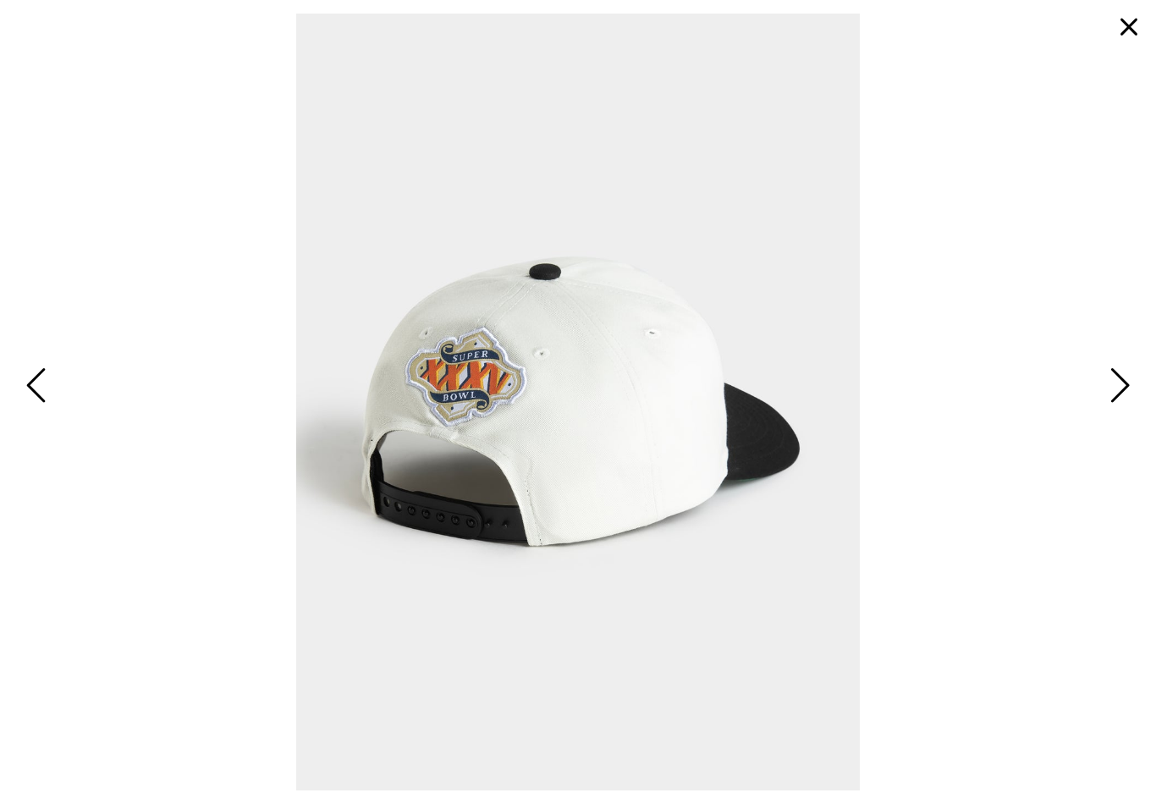
click at [1136, 25] on button "button" at bounding box center [1129, 27] width 41 height 41
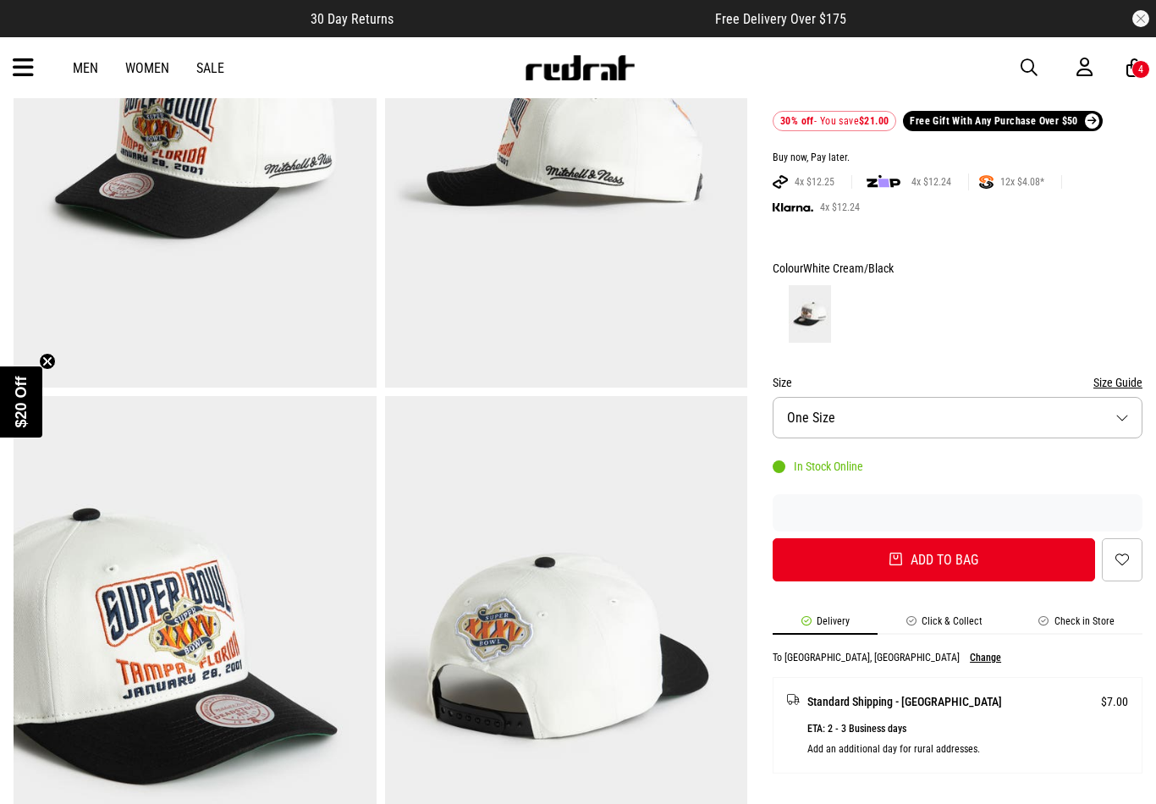
click at [1131, 74] on icon at bounding box center [1134, 68] width 16 height 21
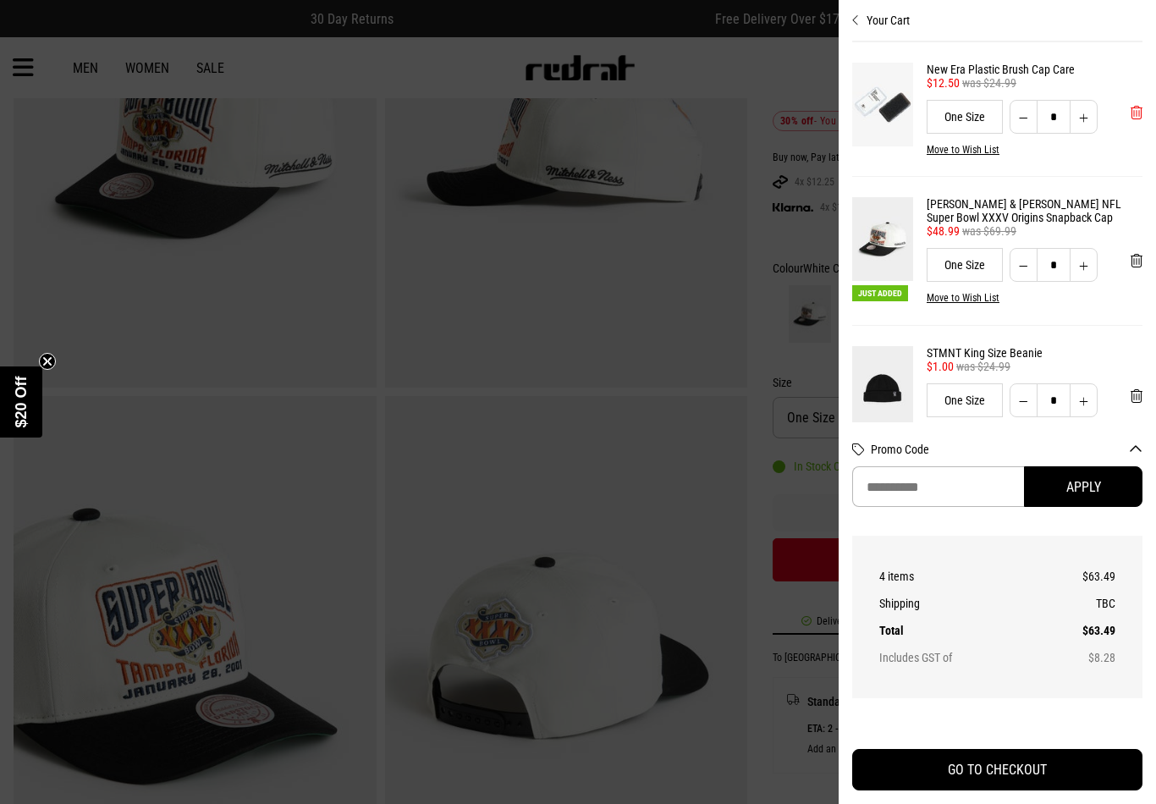
click at [1139, 121] on span "'Remove from cart" at bounding box center [1137, 113] width 12 height 16
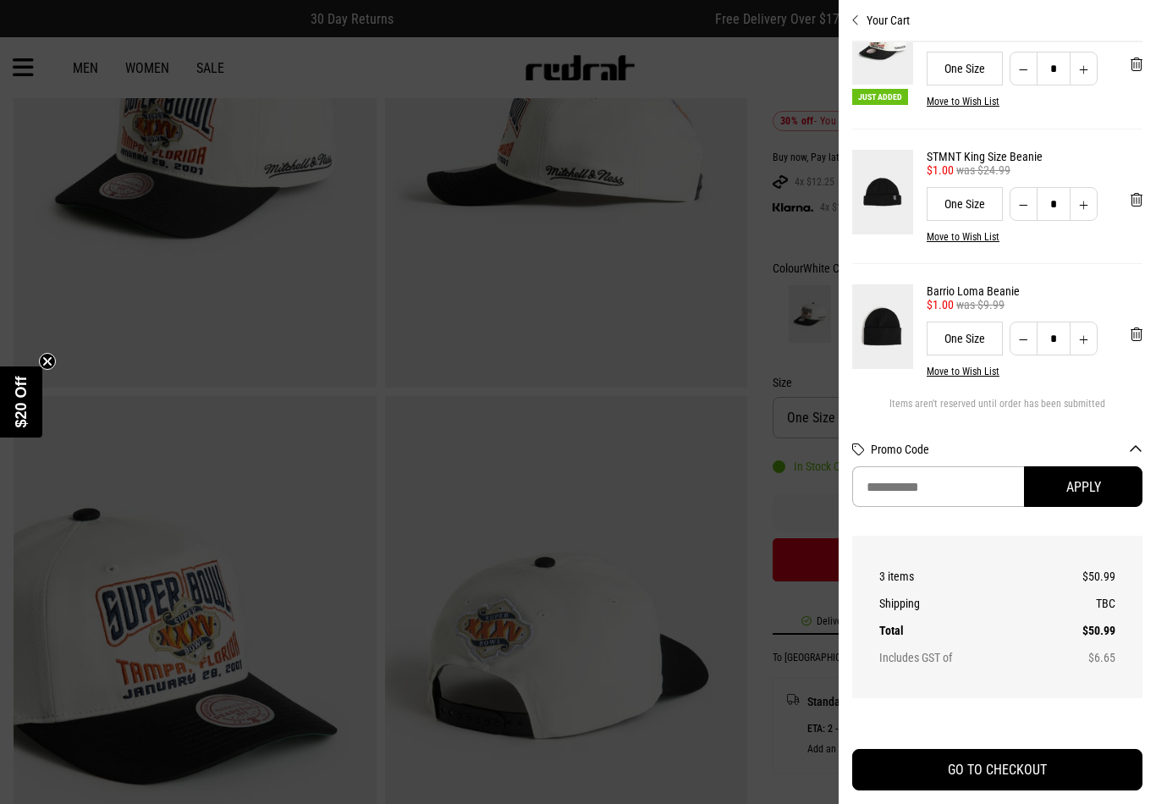
scroll to position [61, 0]
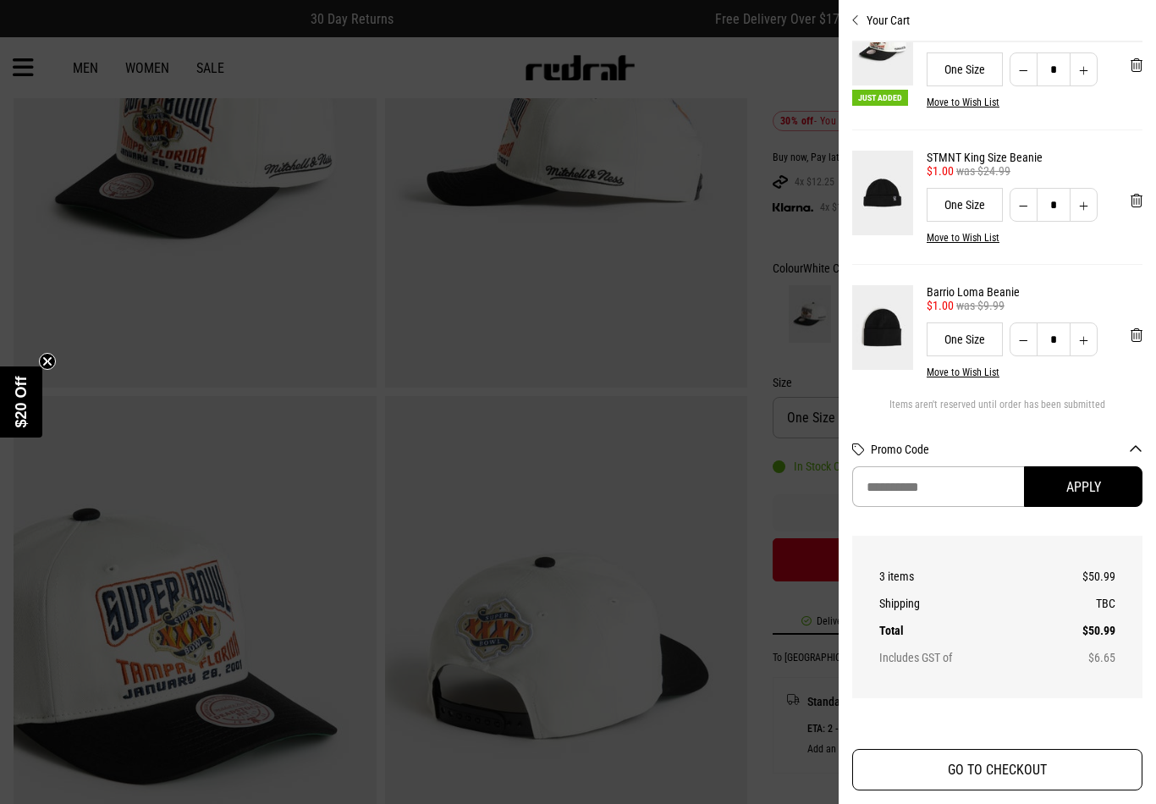
click at [969, 790] on button "GO TO CHECKOUT" at bounding box center [997, 769] width 290 height 41
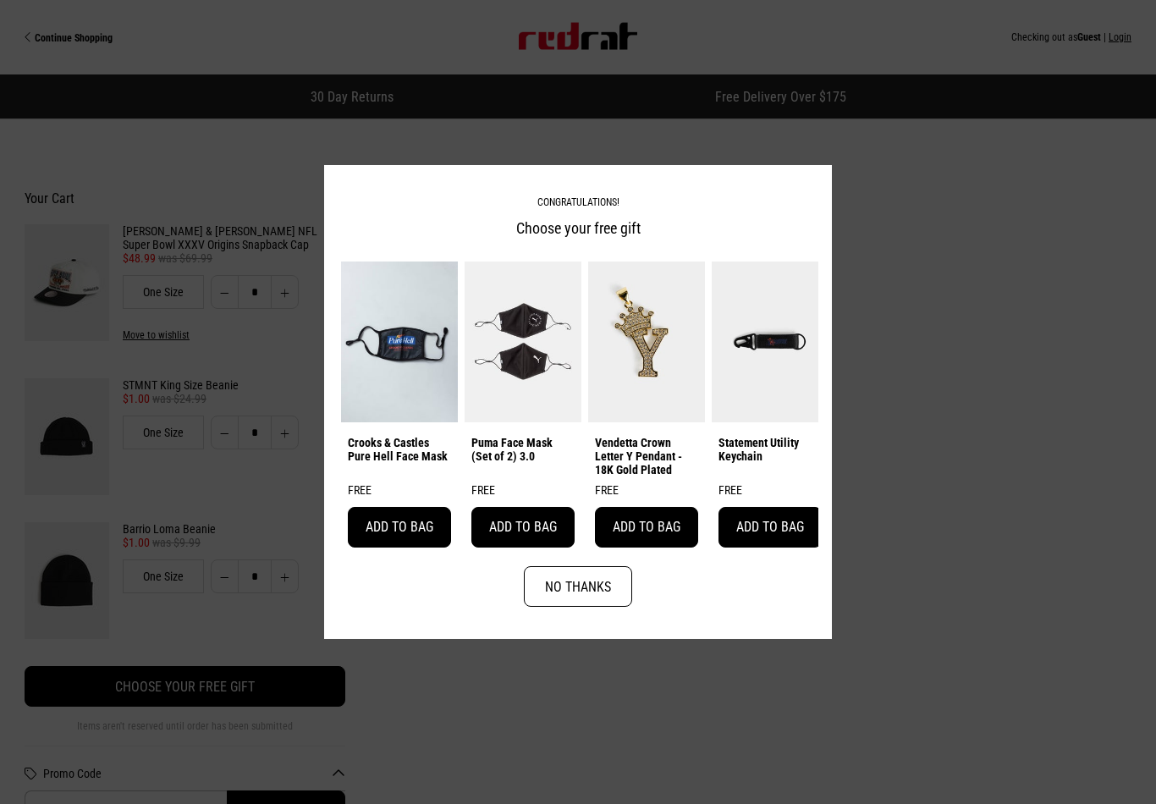
click at [754, 527] on button "Add to bag" at bounding box center [769, 527] width 103 height 41
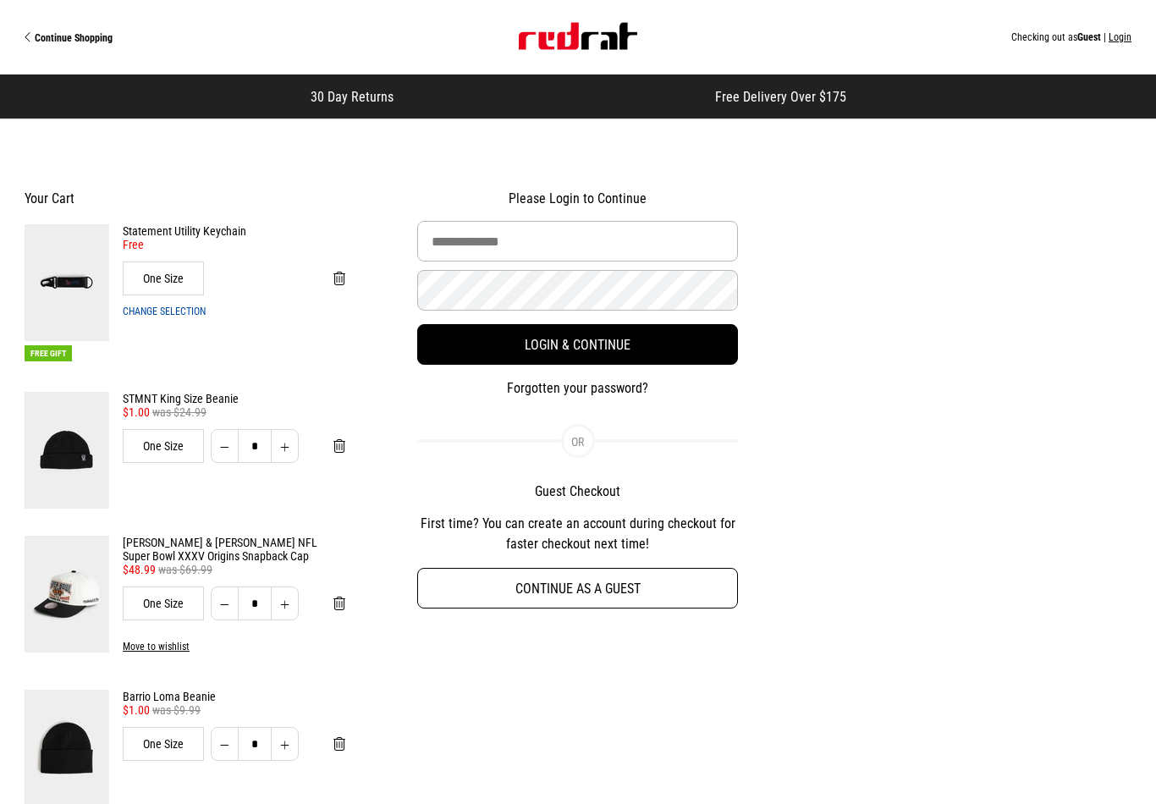
click at [636, 590] on button "Continue as a guest" at bounding box center [577, 588] width 321 height 41
select select "**********"
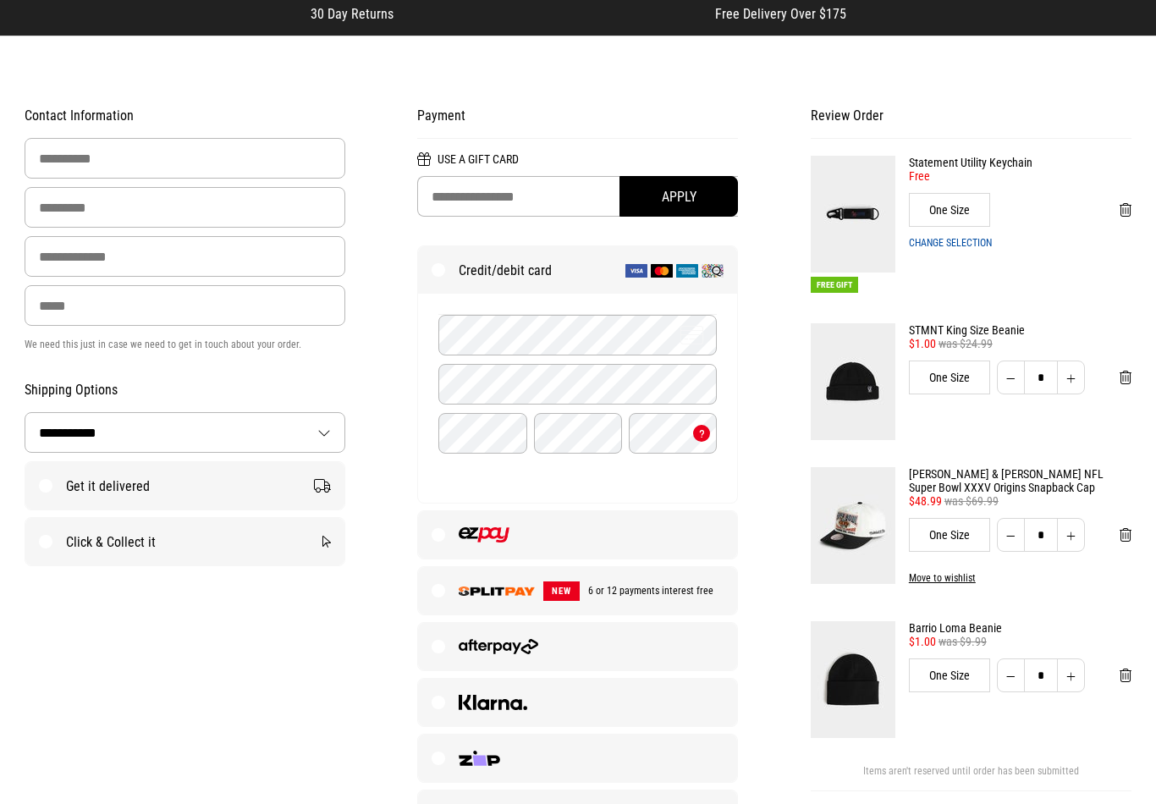
scroll to position [80, 0]
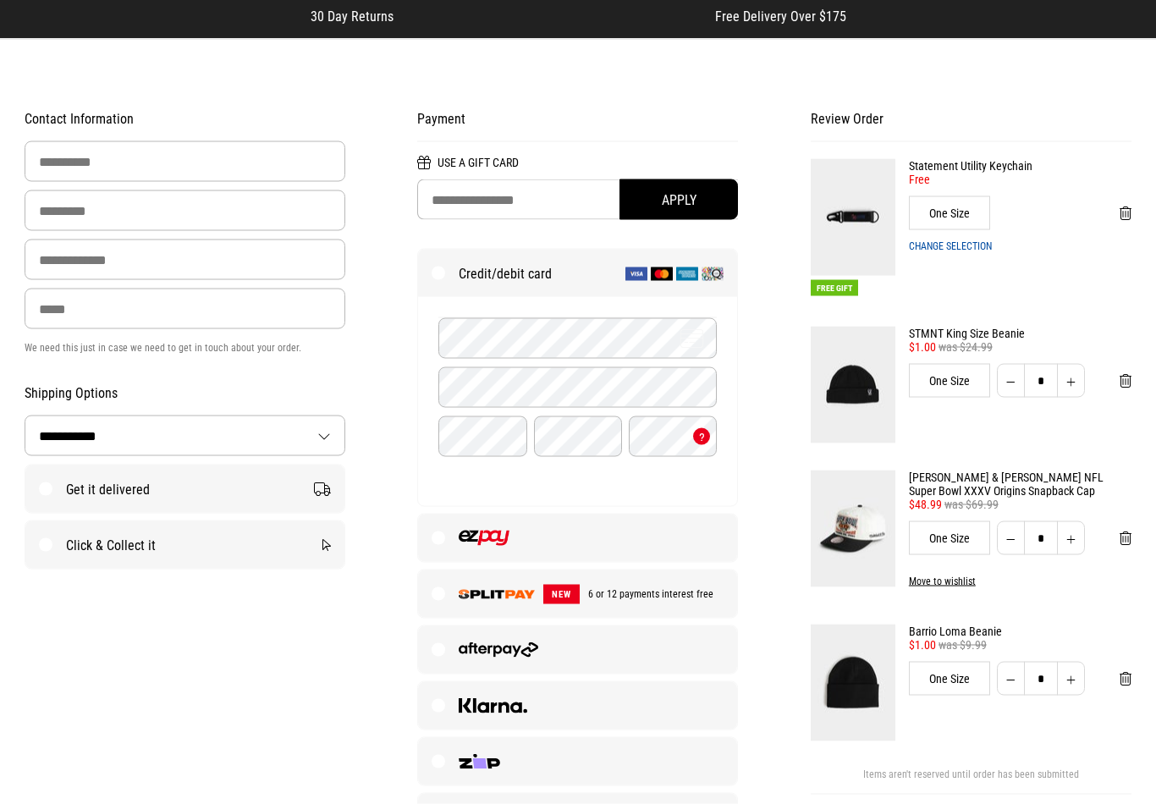
click at [150, 551] on label "Click & Collect it" at bounding box center [184, 544] width 319 height 47
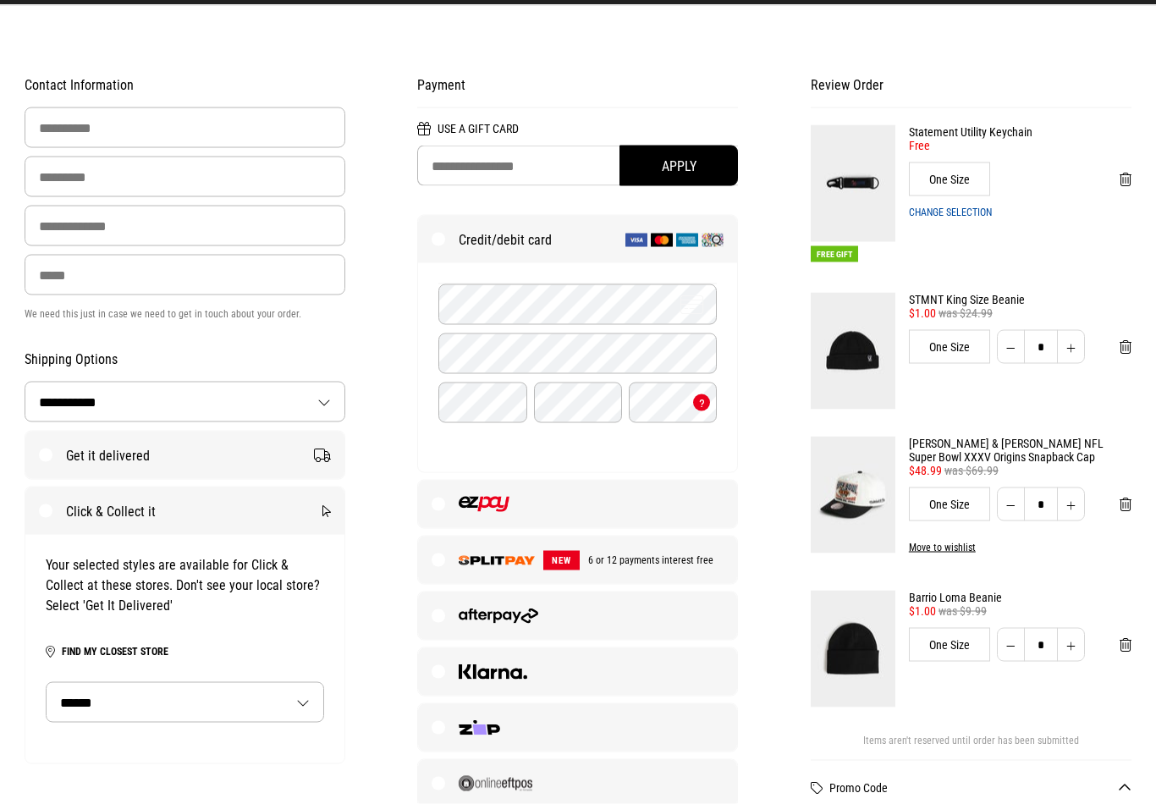
scroll to position [114, 0]
select select "********"
select select "**"
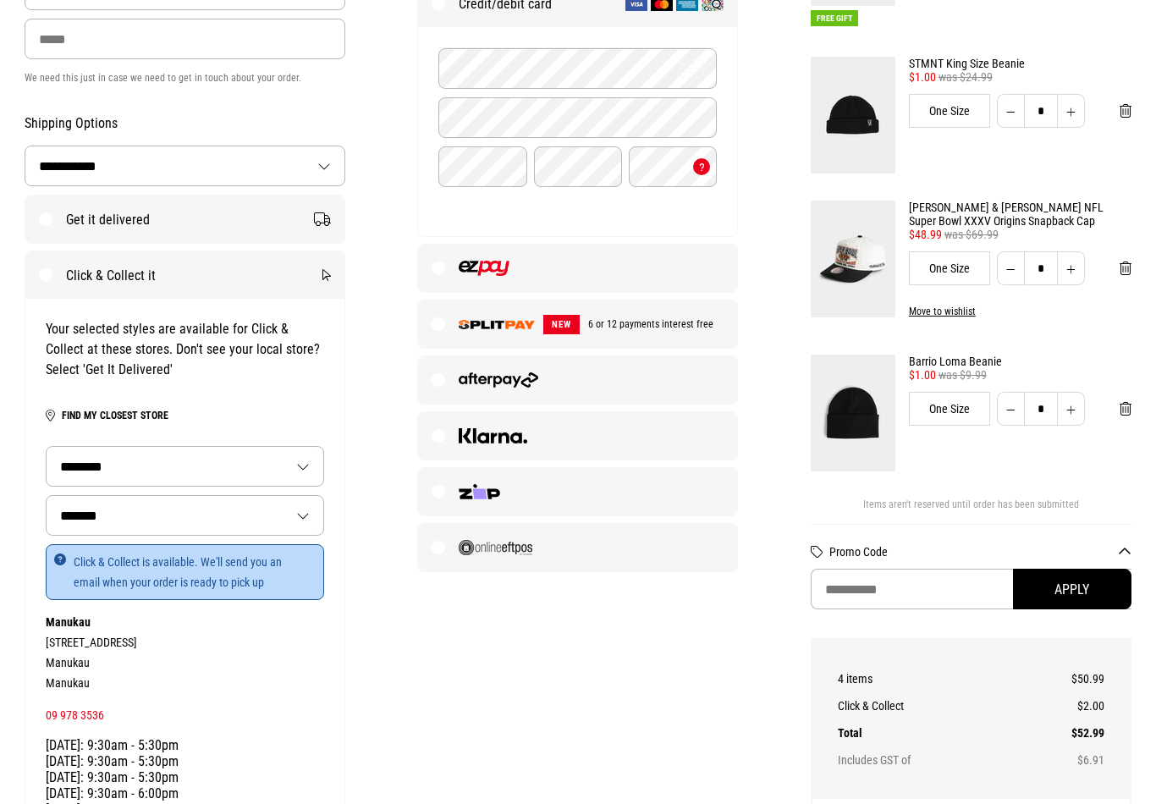
scroll to position [361, 0]
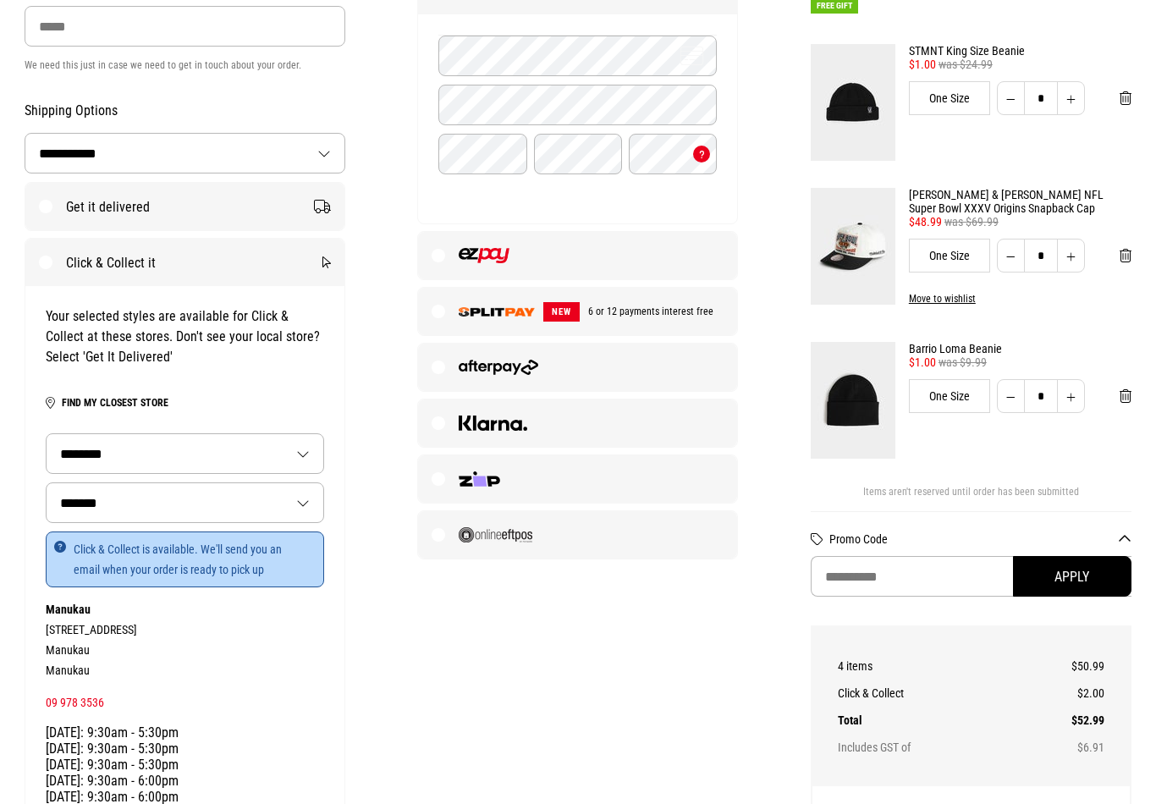
click at [233, 570] on p "Click & Collect is available. We'll send you an email when your order is ready …" at bounding box center [185, 559] width 278 height 56
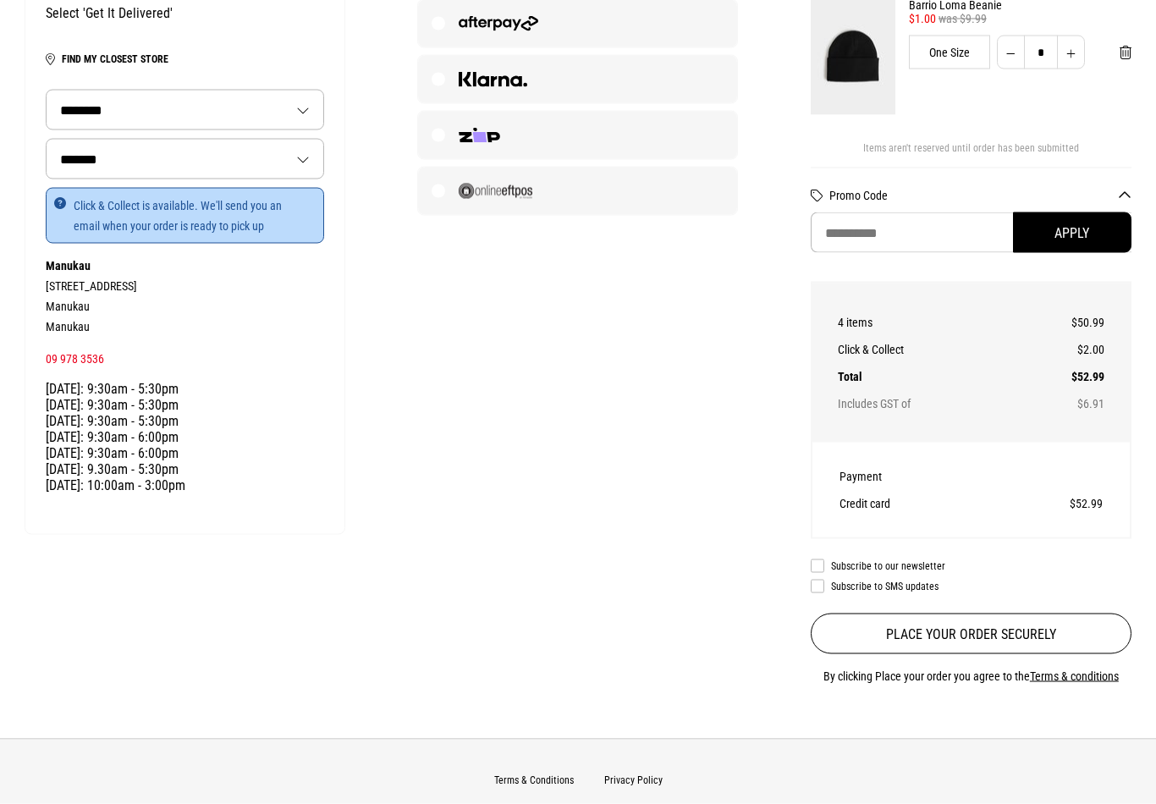
scroll to position [734, 0]
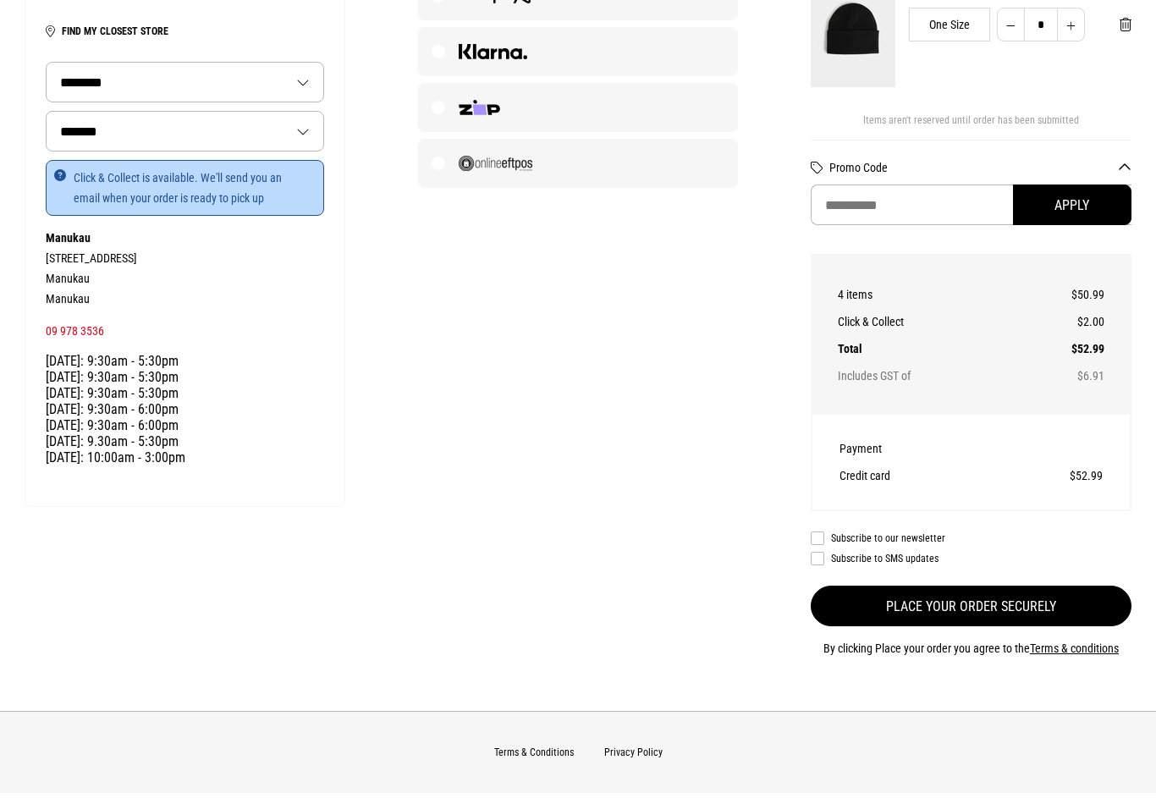
click at [851, 624] on button "Place your order securely" at bounding box center [971, 606] width 321 height 41
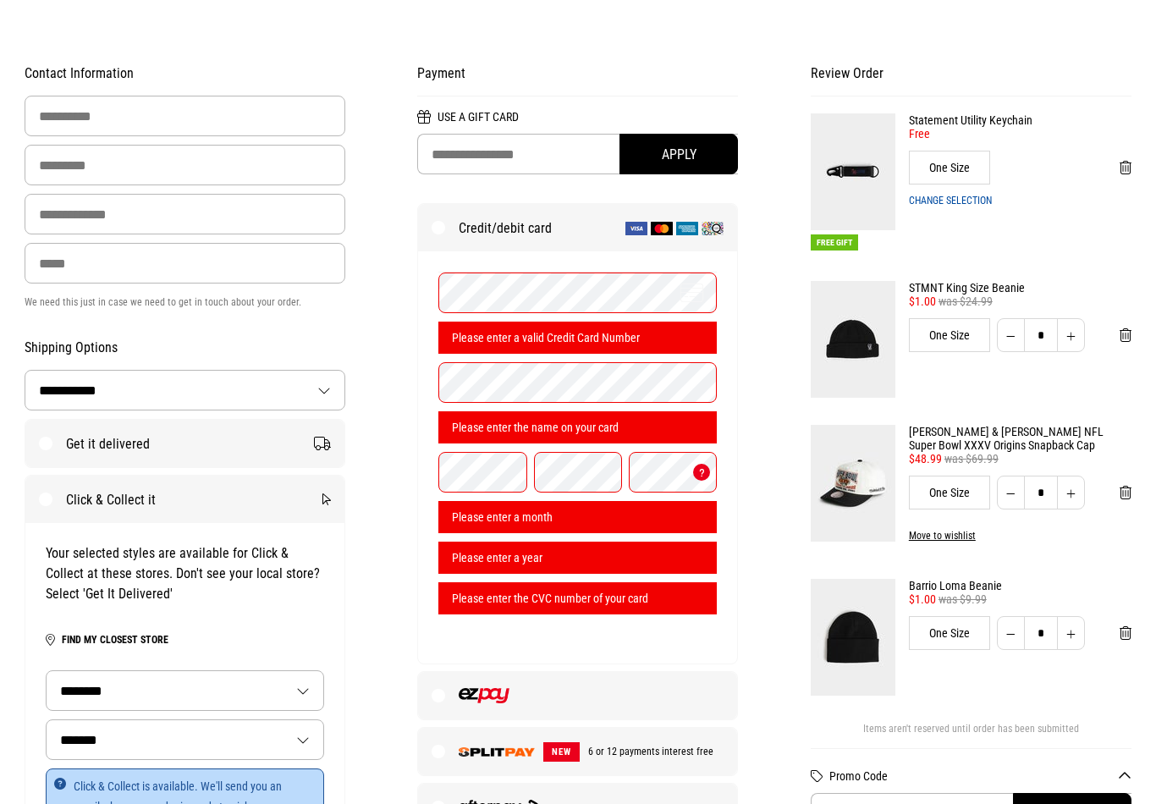
scroll to position [124, 0]
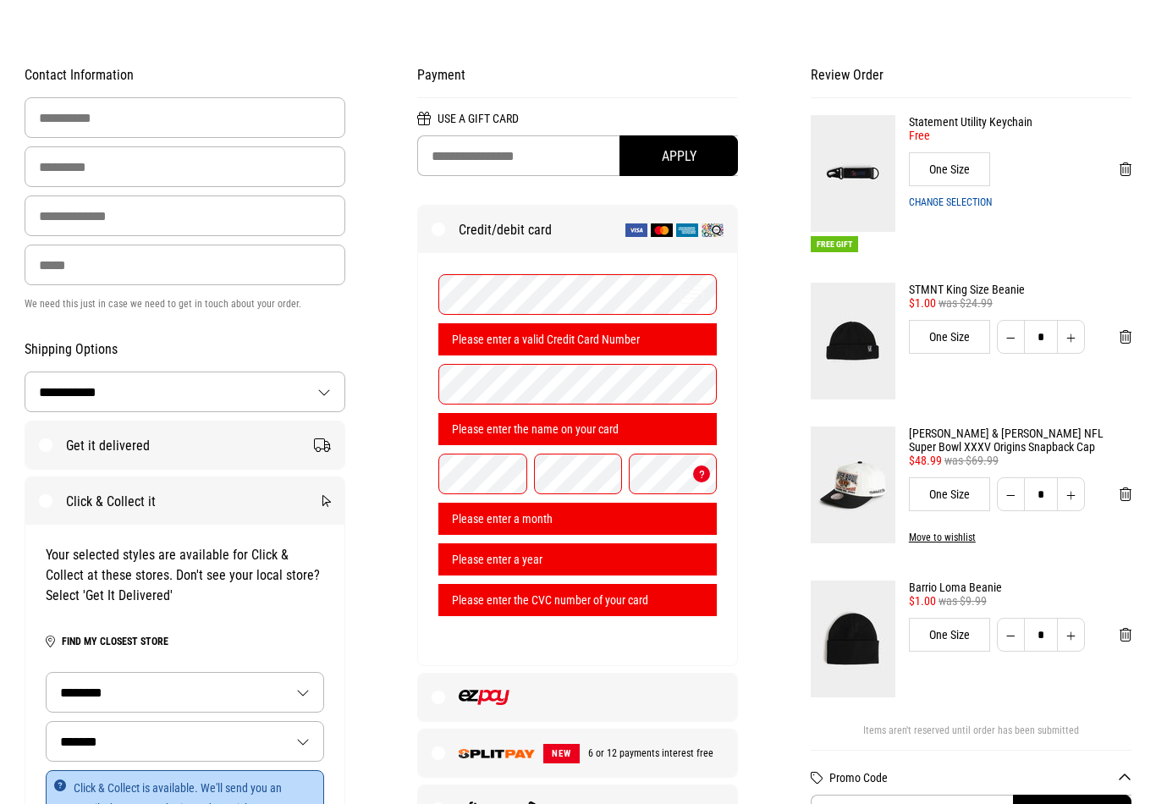
click at [870, 476] on img at bounding box center [853, 484] width 85 height 117
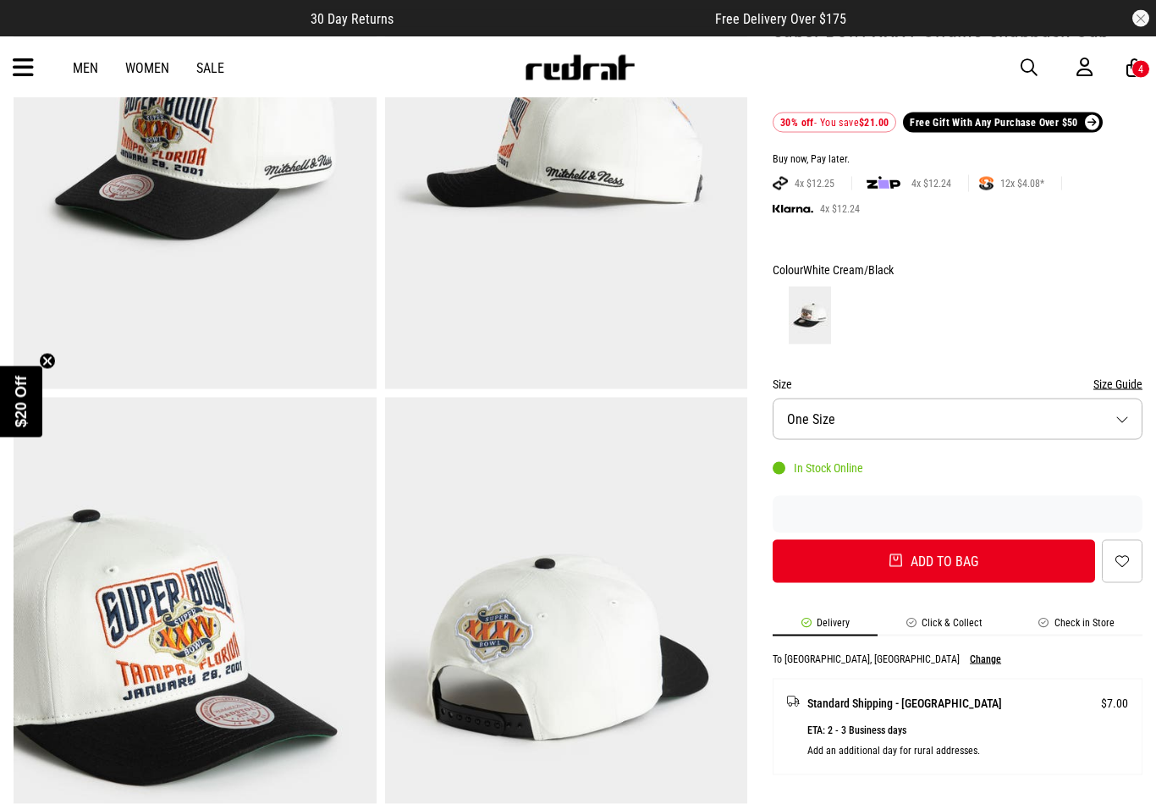
scroll to position [280, 0]
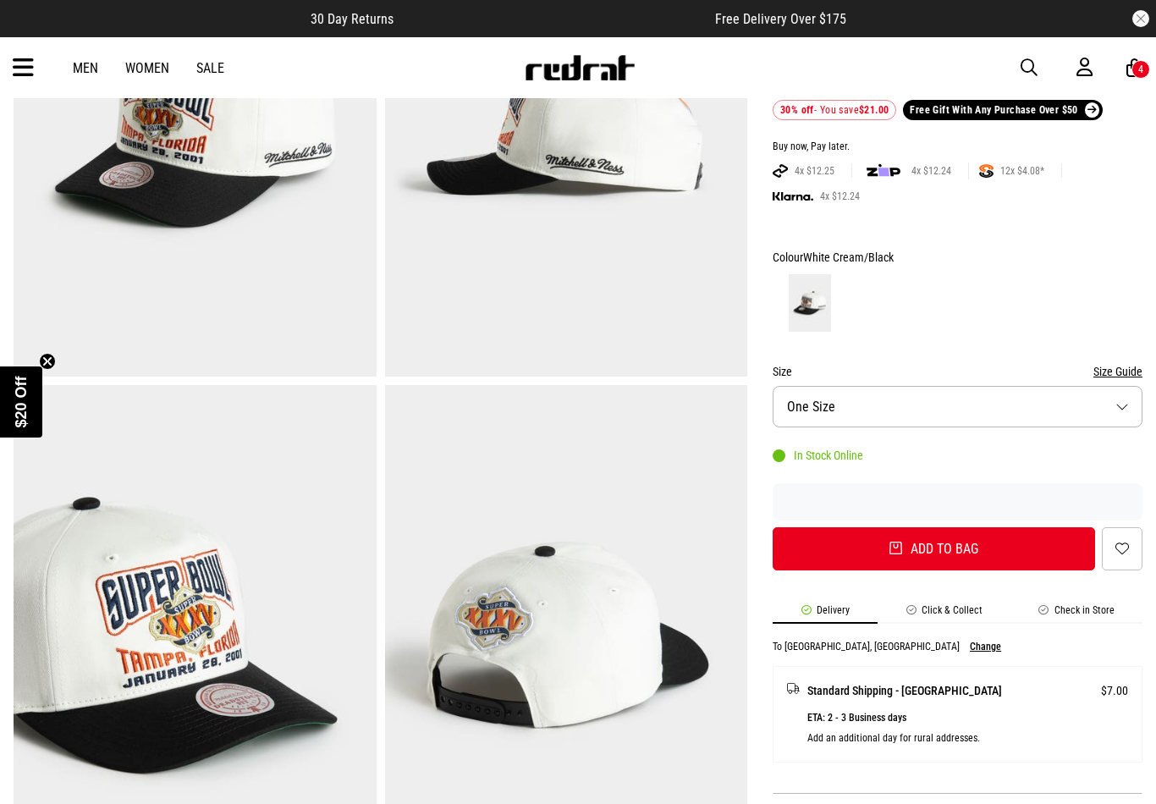
click at [148, 650] on img at bounding box center [195, 635] width 363 height 500
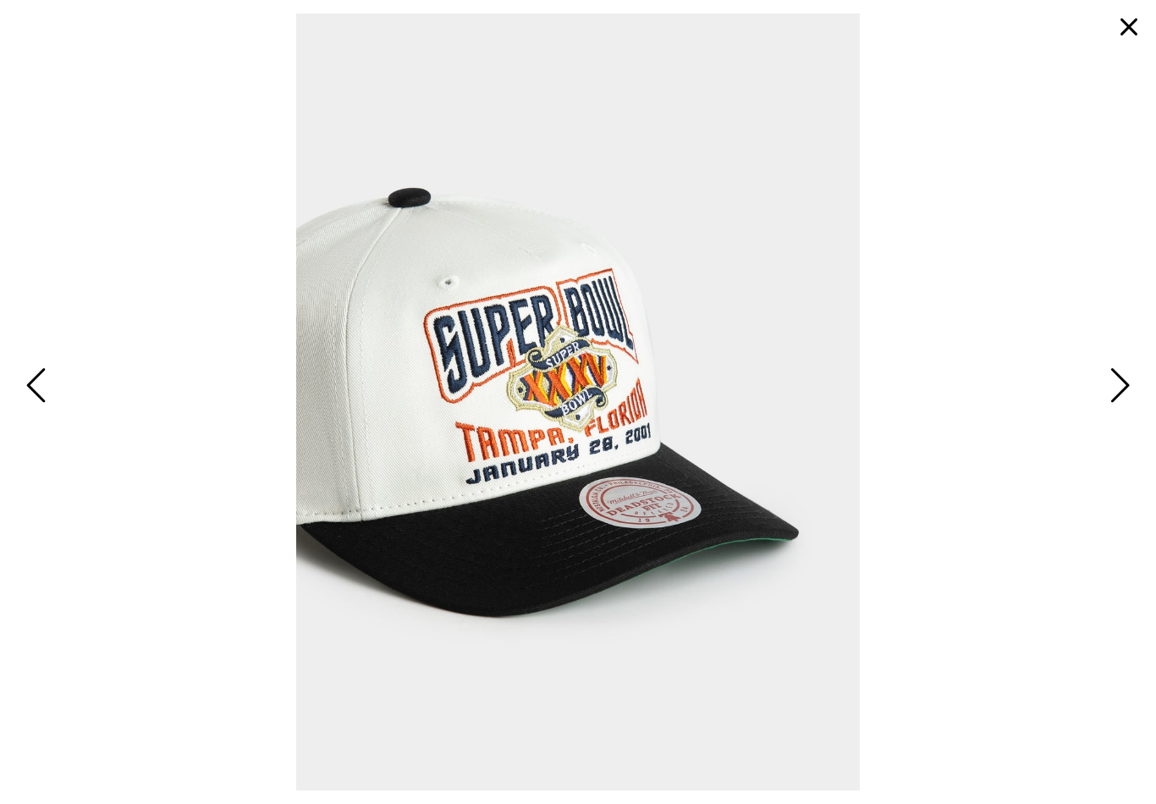
click at [38, 405] on span "Previous" at bounding box center [38, 386] width 26 height 49
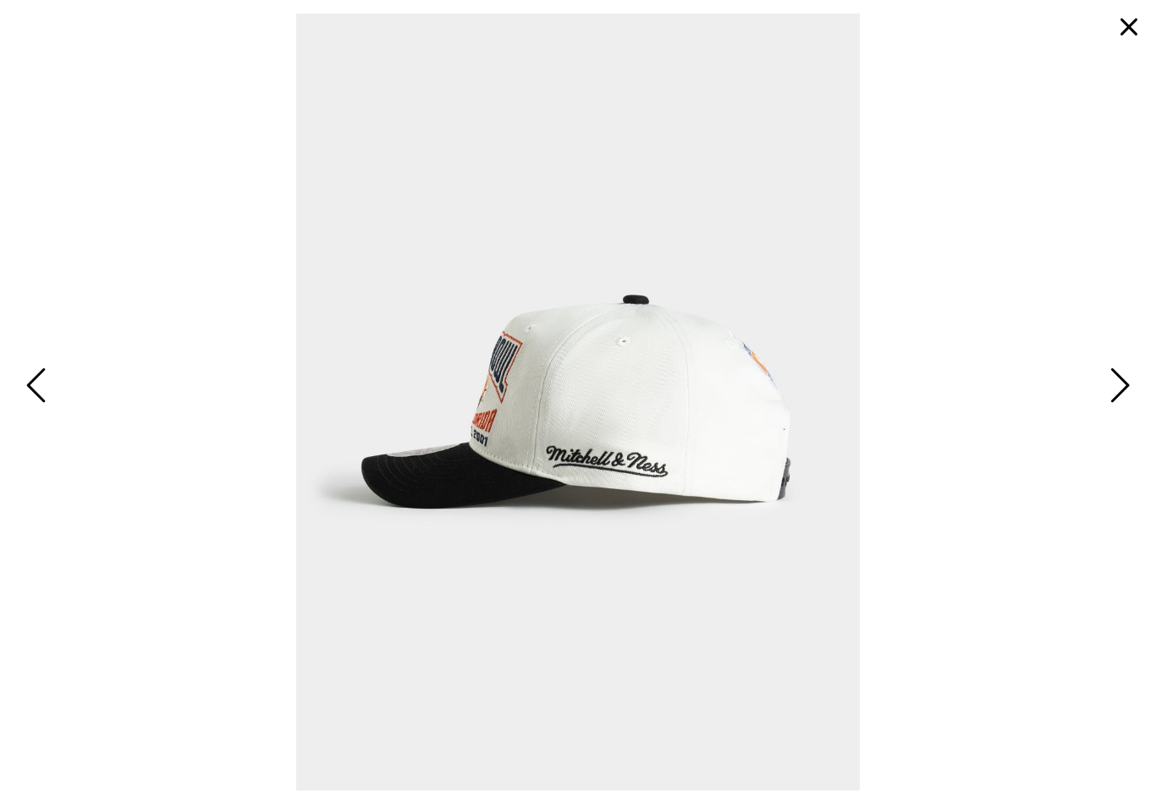
click at [20, 393] on button "Previous" at bounding box center [38, 386] width 36 height 51
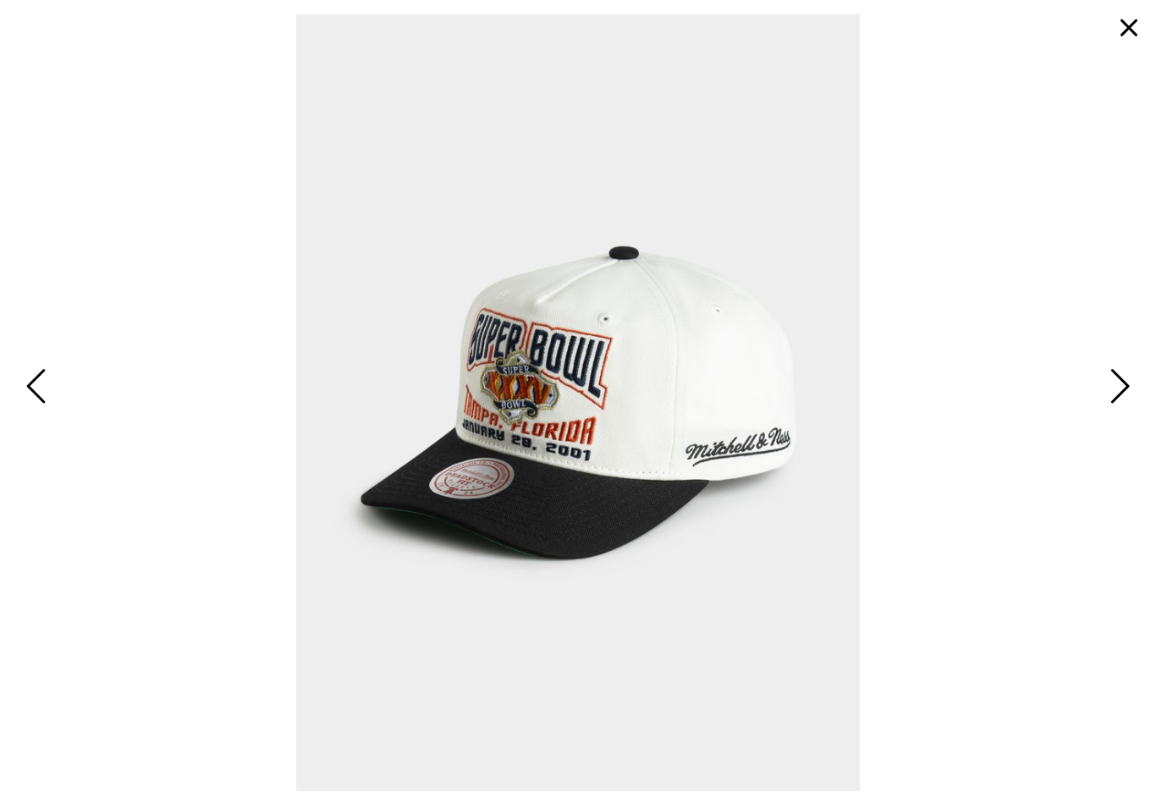
click at [1133, 36] on button "button" at bounding box center [1129, 27] width 41 height 41
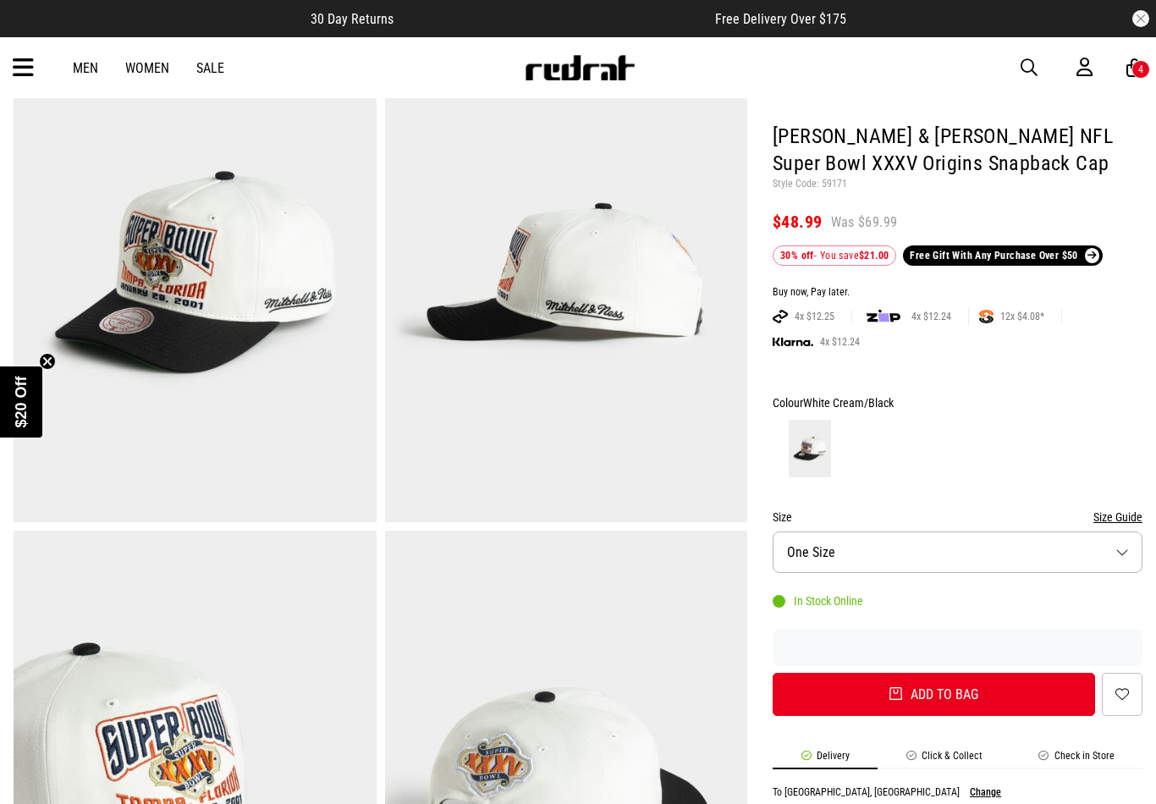
scroll to position [0, 0]
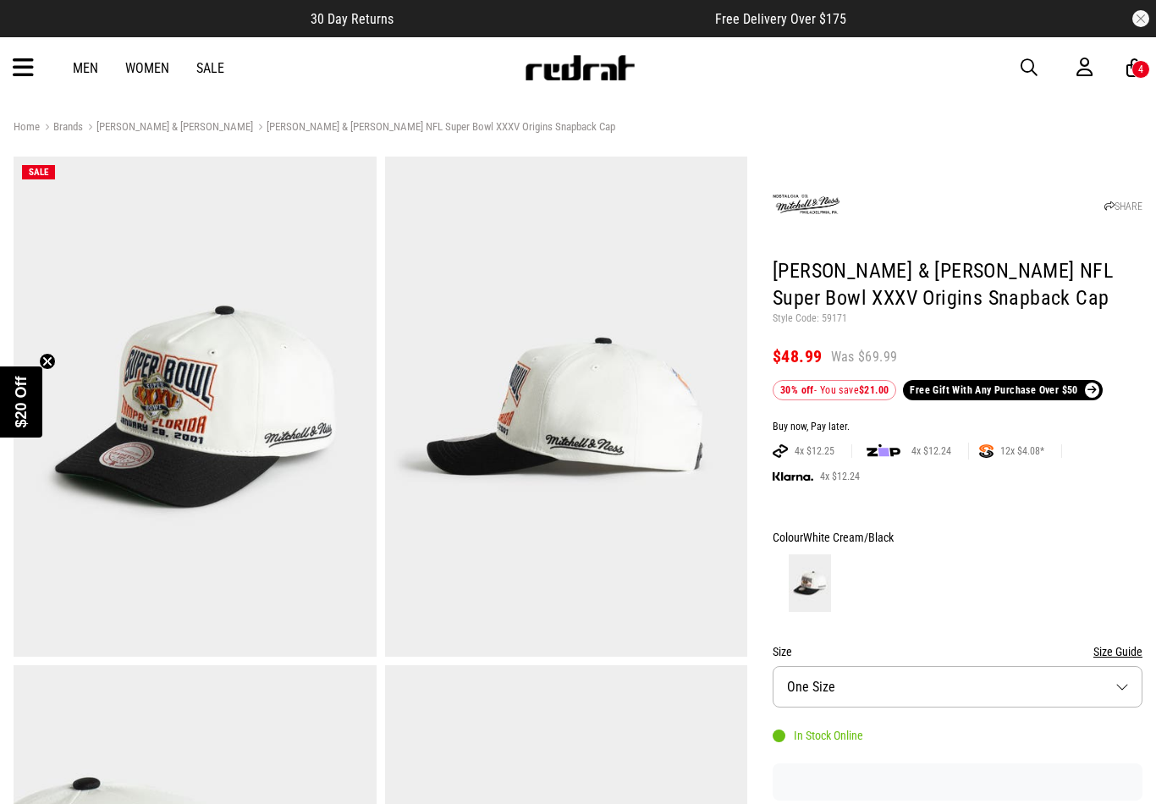
click at [23, 71] on icon at bounding box center [23, 68] width 21 height 28
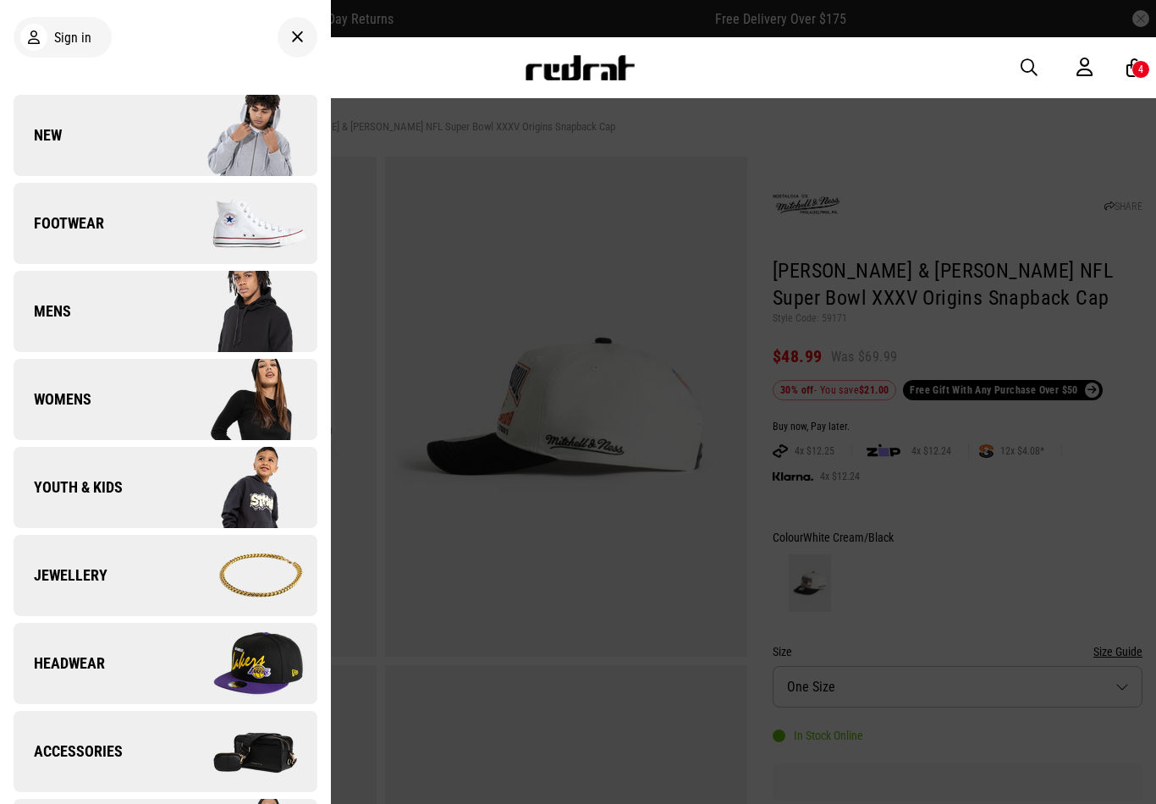
click at [470, 83] on div "Men Women Sale Sign in New Back Footwear Back Footwear Mens Back Mens Womens Ba…" at bounding box center [578, 67] width 1156 height 61
click at [520, 75] on div at bounding box center [577, 67] width 115 height 25
click at [558, 74] on img at bounding box center [580, 67] width 112 height 25
